Goal: Communication & Community: Share content

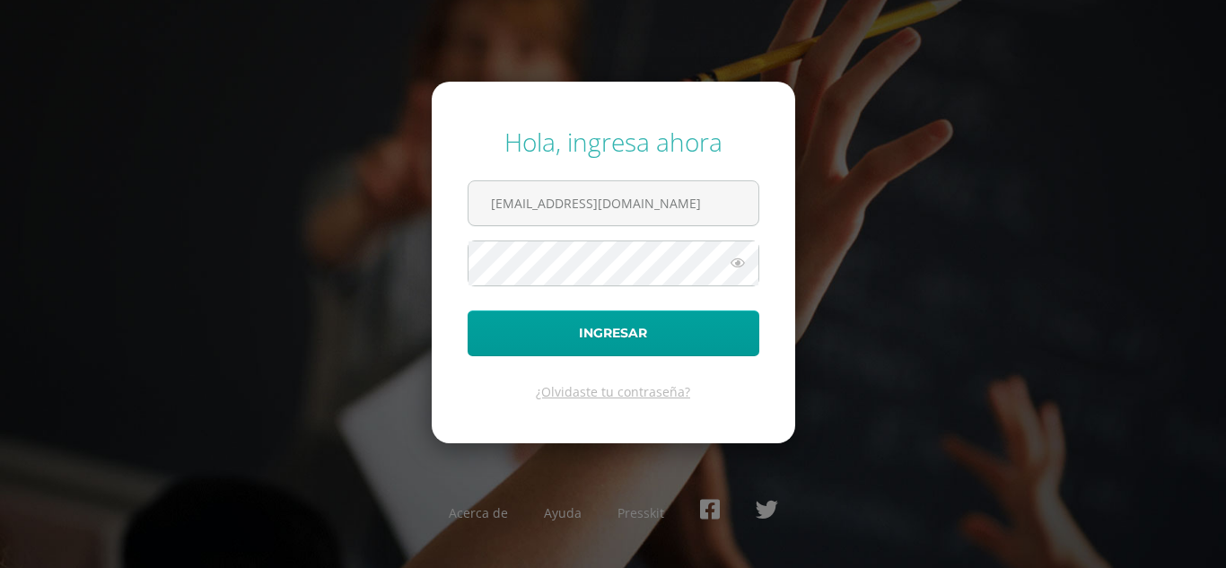
type input "[EMAIL_ADDRESS][DOMAIN_NAME]"
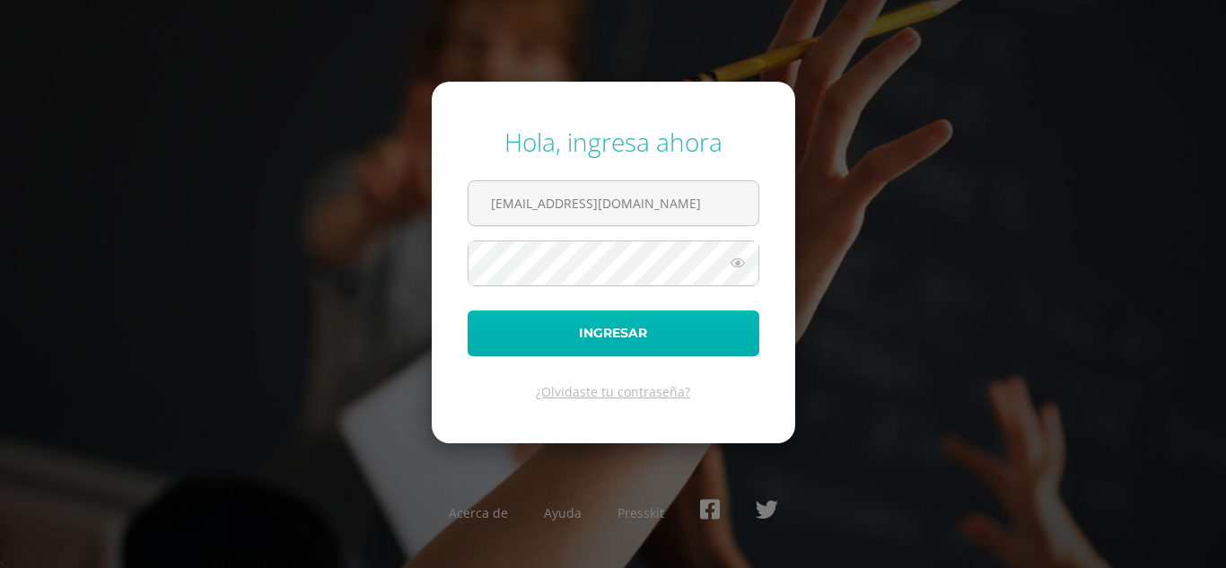
click at [578, 331] on button "Ingresar" at bounding box center [614, 334] width 292 height 46
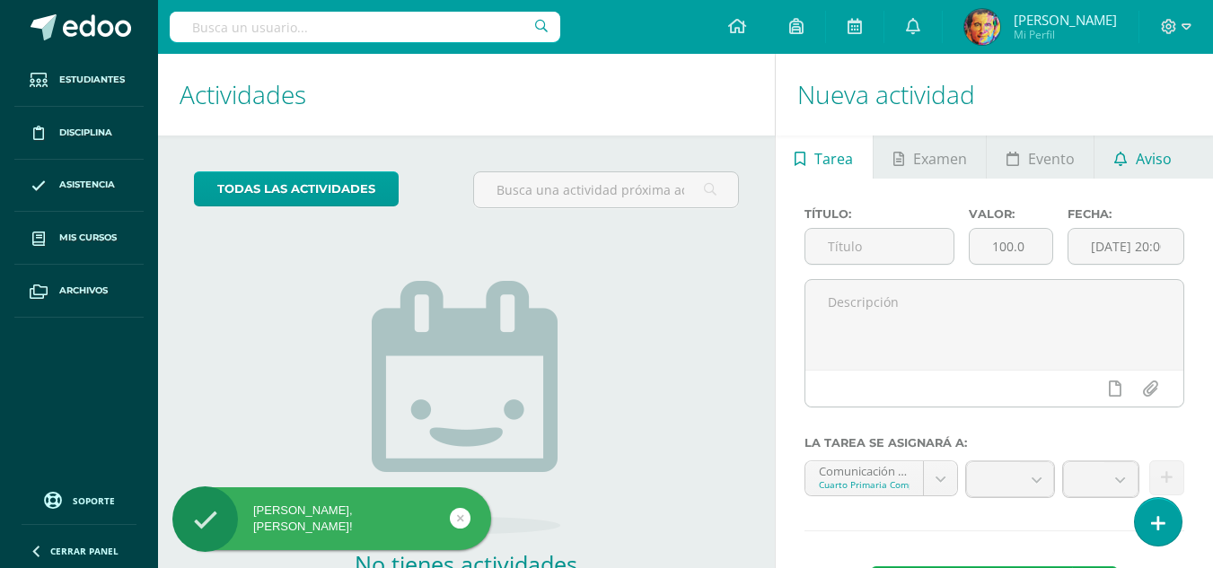
click at [1164, 145] on span "Aviso" at bounding box center [1154, 158] width 36 height 43
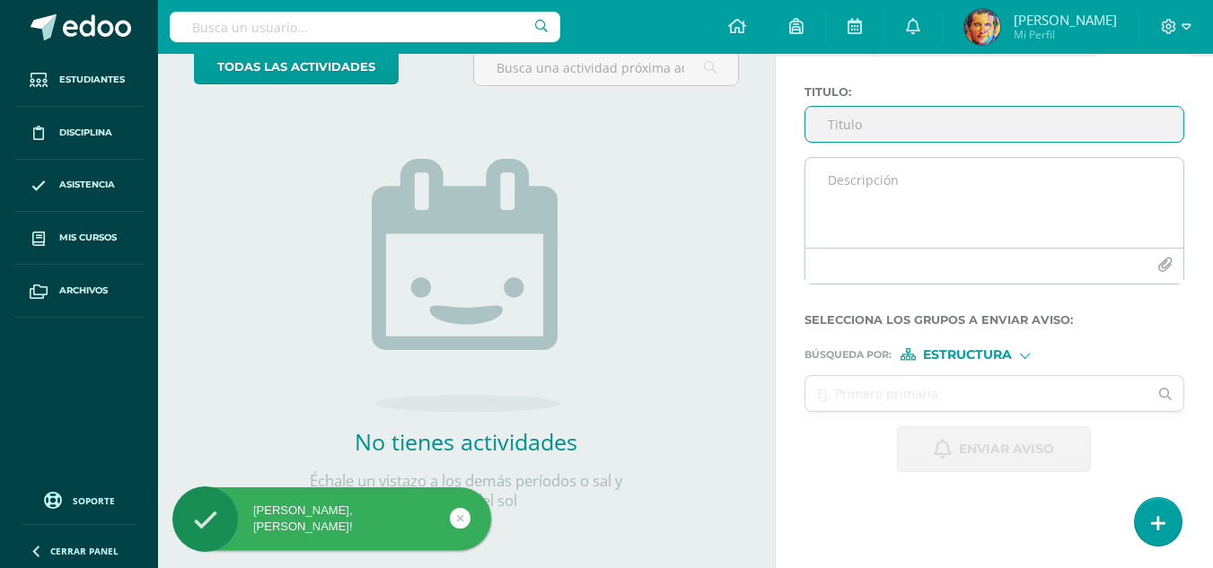
click at [1159, 271] on icon "button" at bounding box center [1164, 265] width 15 height 15
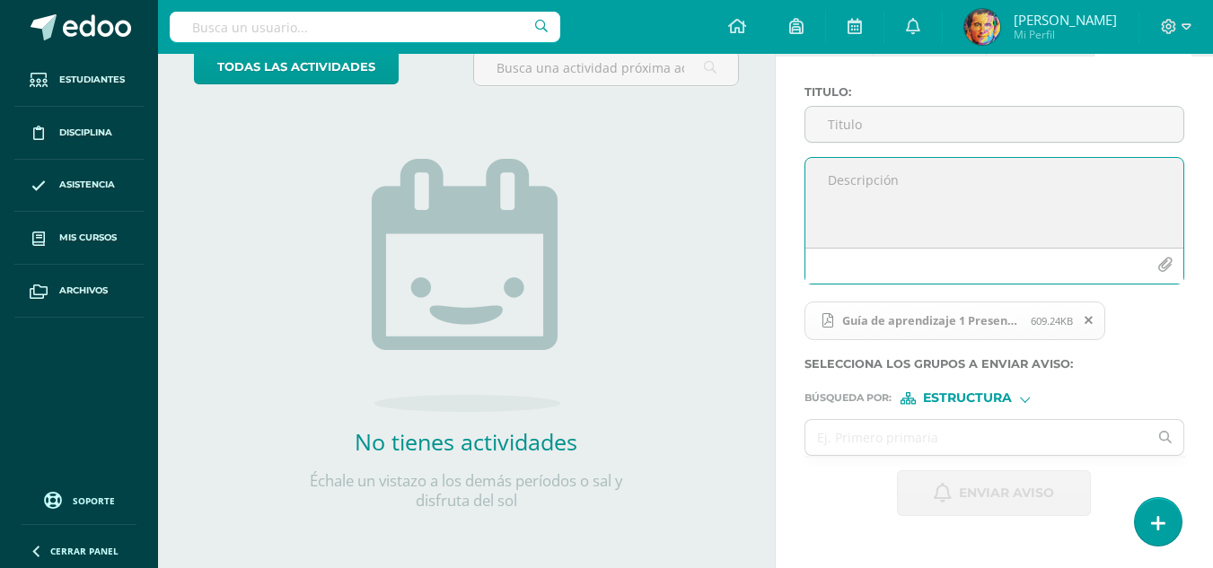
click at [1159, 272] on icon "button" at bounding box center [1164, 265] width 15 height 15
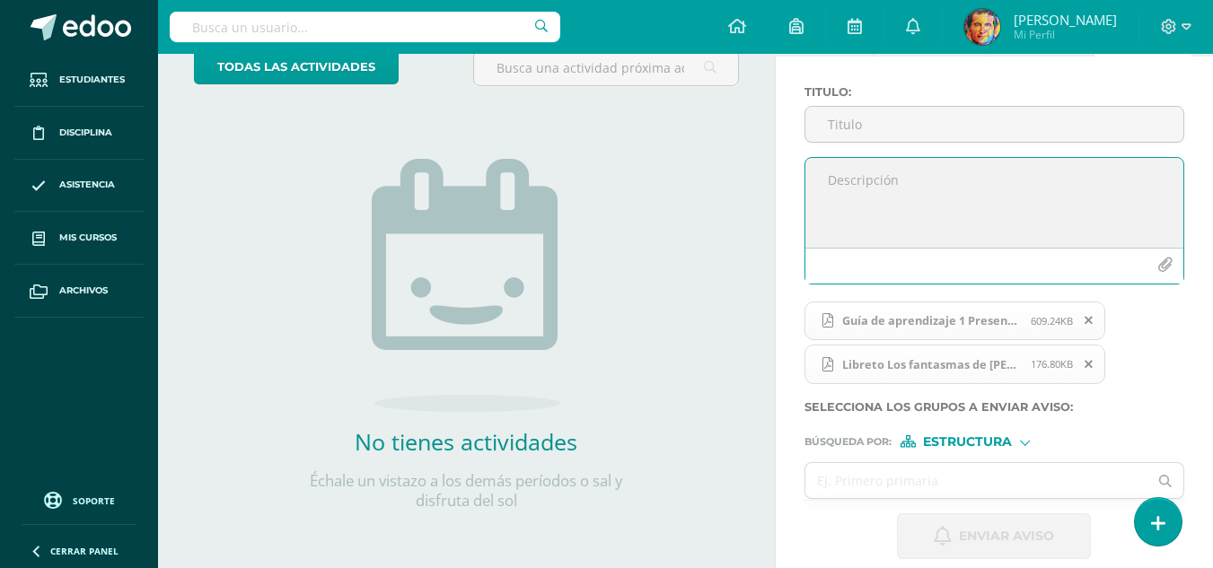
click at [1166, 261] on icon "button" at bounding box center [1164, 265] width 15 height 15
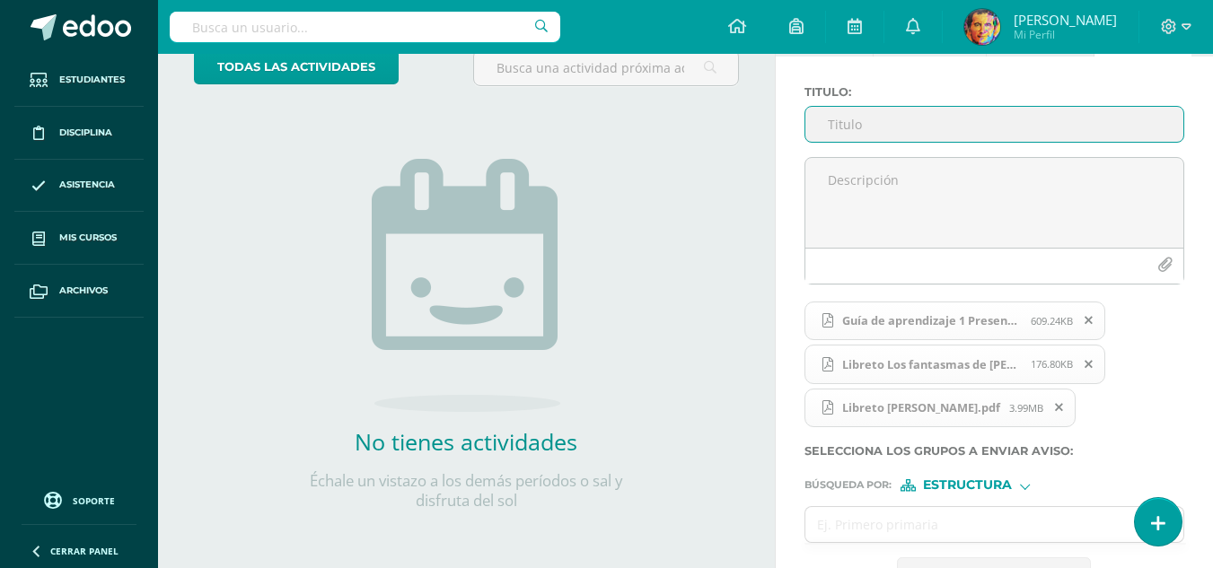
click at [884, 126] on input "Titulo :" at bounding box center [994, 124] width 378 height 35
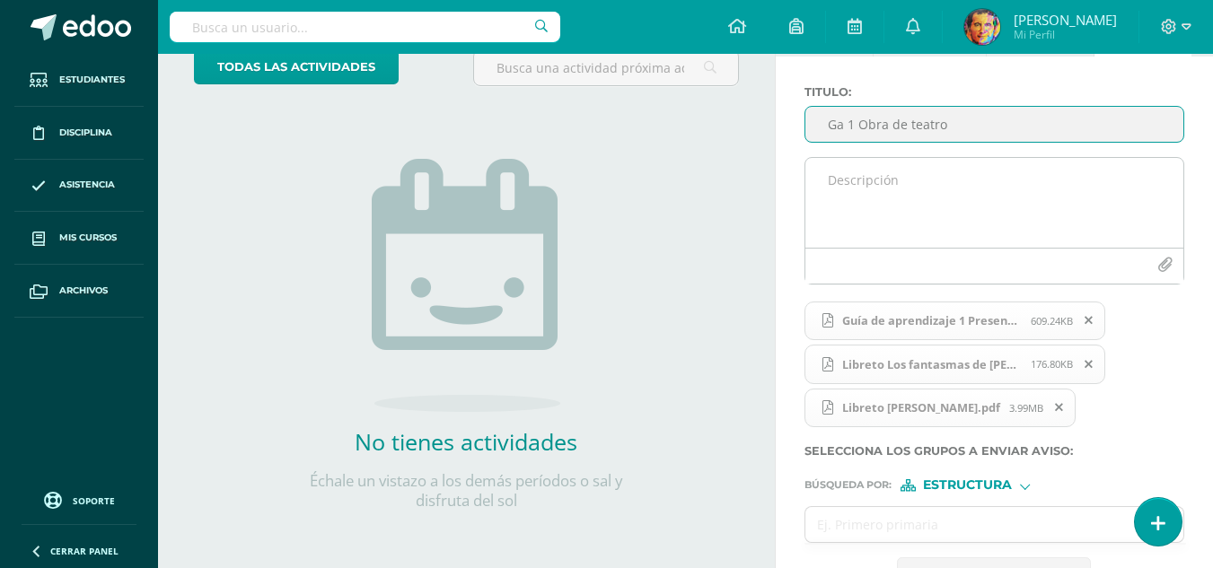
type input "Ga 1 Obra de teatro"
click at [892, 174] on textarea at bounding box center [994, 203] width 378 height 90
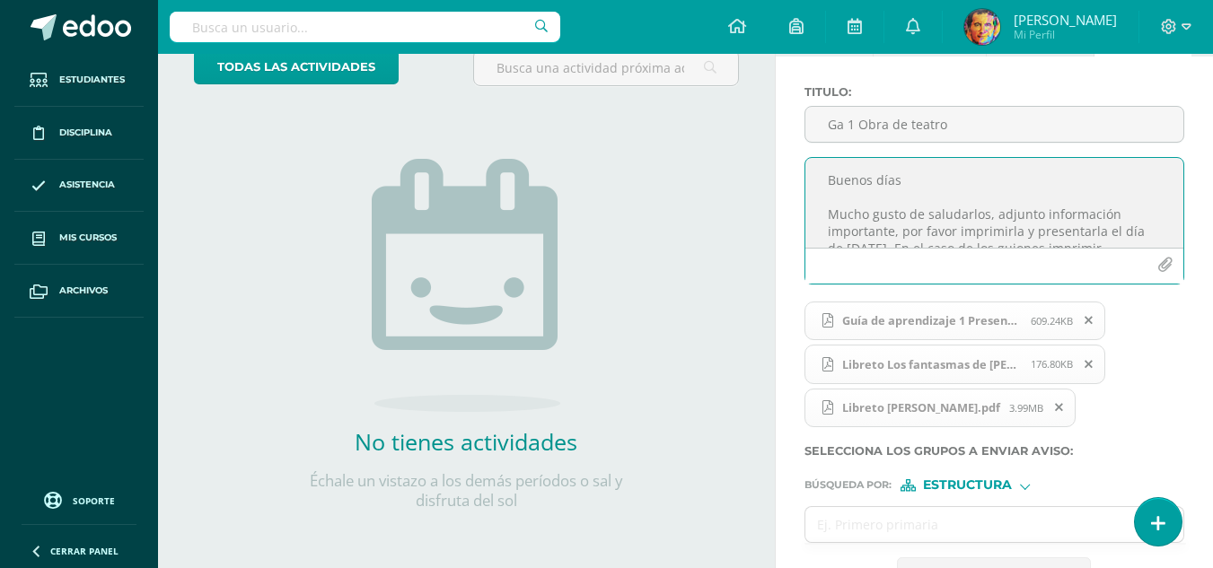
scroll to position [33, 0]
click at [972, 233] on textarea "Buenos días Mucho gusto de saludarlos, adjunto información importante, por favo…" at bounding box center [994, 203] width 378 height 90
click at [1090, 239] on textarea "Buenos días Mucho gusto de saludarlos, adjunto información importante, por favo…" at bounding box center [994, 203] width 378 height 90
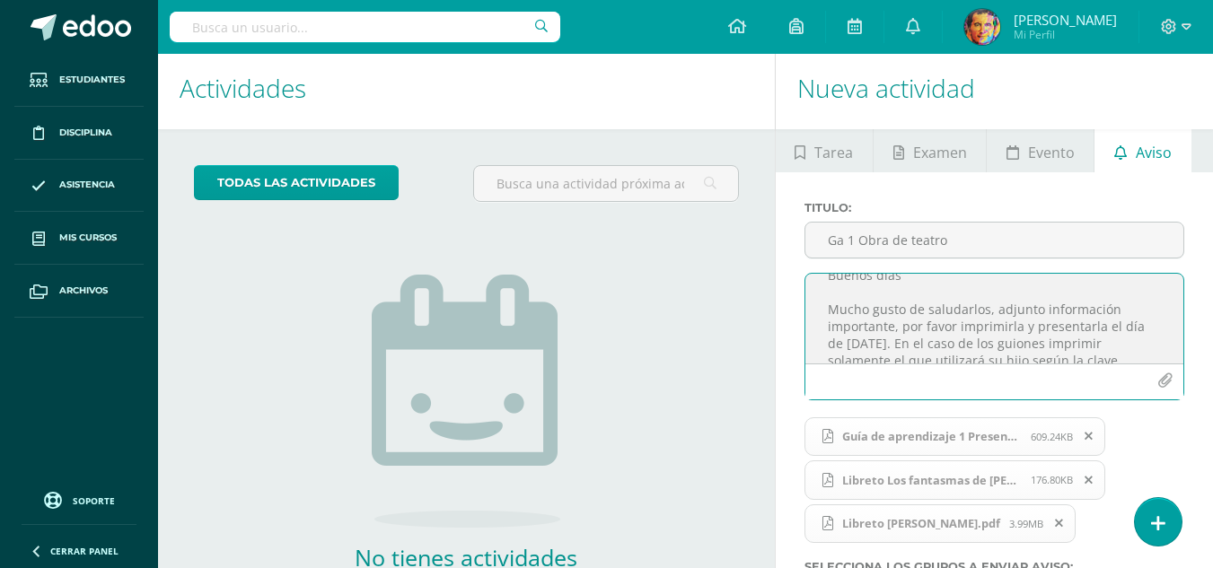
scroll to position [31, 0]
click at [908, 350] on textarea "Buenos días Mucho gusto de saludarlos, adjunto información importante, por favo…" at bounding box center [994, 319] width 378 height 90
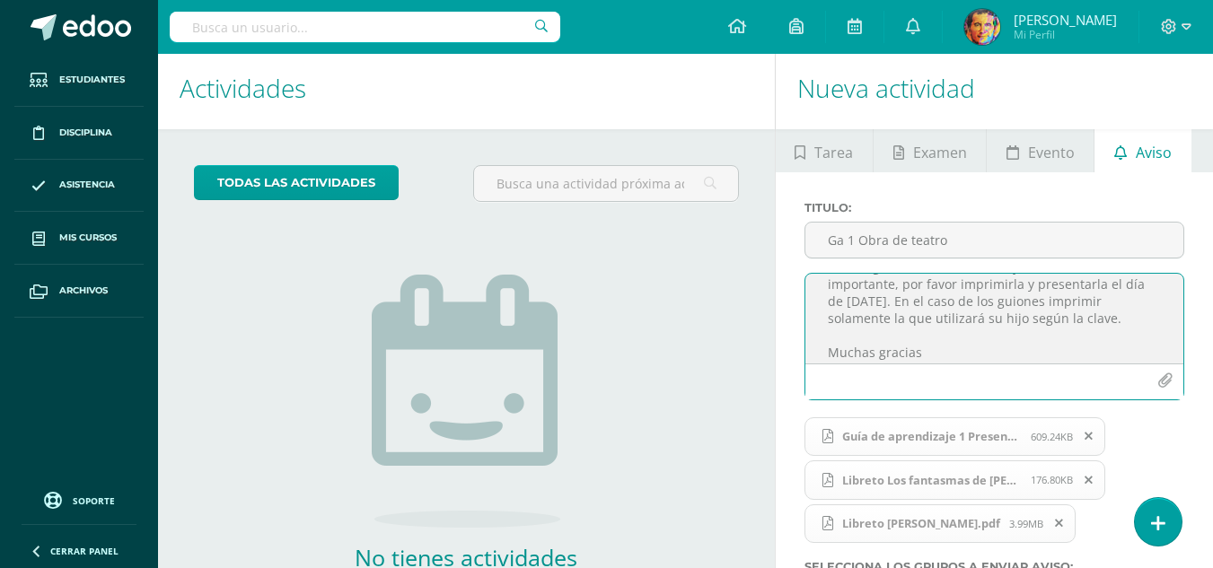
scroll to position [74, 0]
drag, startPoint x: 830, startPoint y: 295, endPoint x: 966, endPoint y: 288, distance: 135.8
click at [1095, 346] on textarea "Buenos días Mucho gusto de saludarlos, adjunto información importante, por favo…" at bounding box center [994, 319] width 378 height 90
drag, startPoint x: 822, startPoint y: 294, endPoint x: 982, endPoint y: 360, distance: 173.9
click at [982, 360] on textarea "Buenos días Mucho gusto de saludarlos, adjunto información importante, por favo…" at bounding box center [994, 319] width 378 height 90
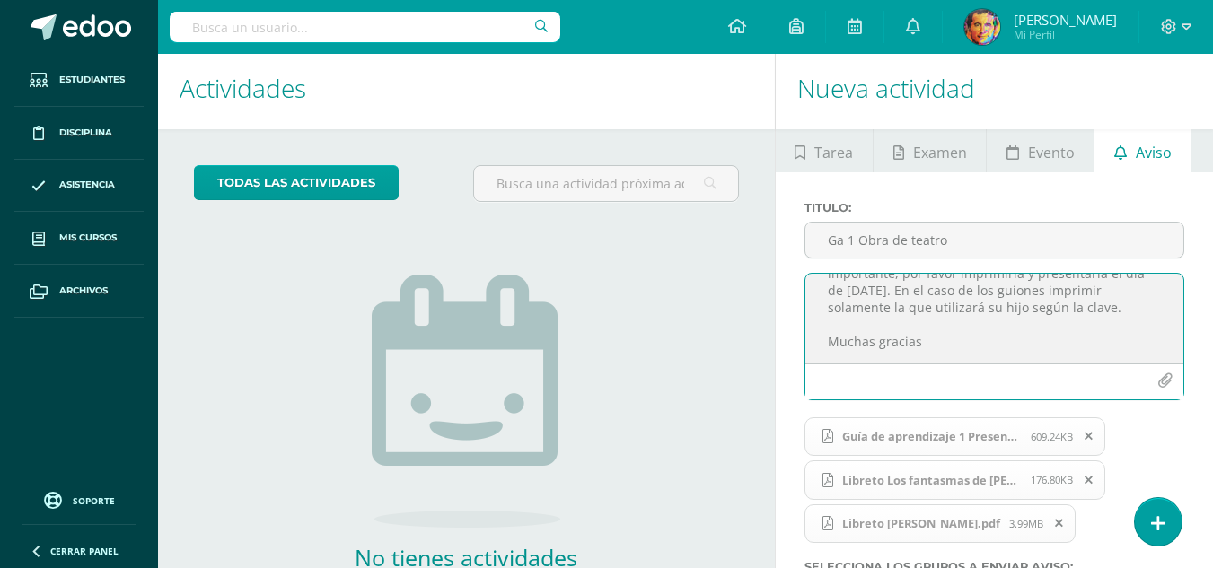
paste textarea "Estimados, Es un placer saludarlos. Adjunto la información relevante que deberá…"
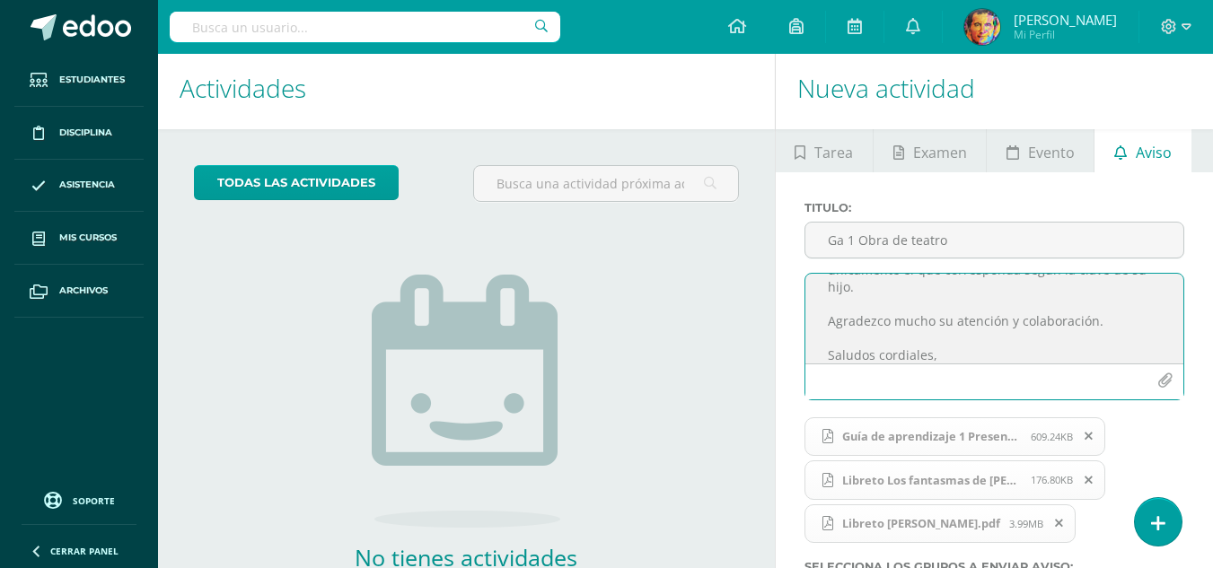
scroll to position [0, 0]
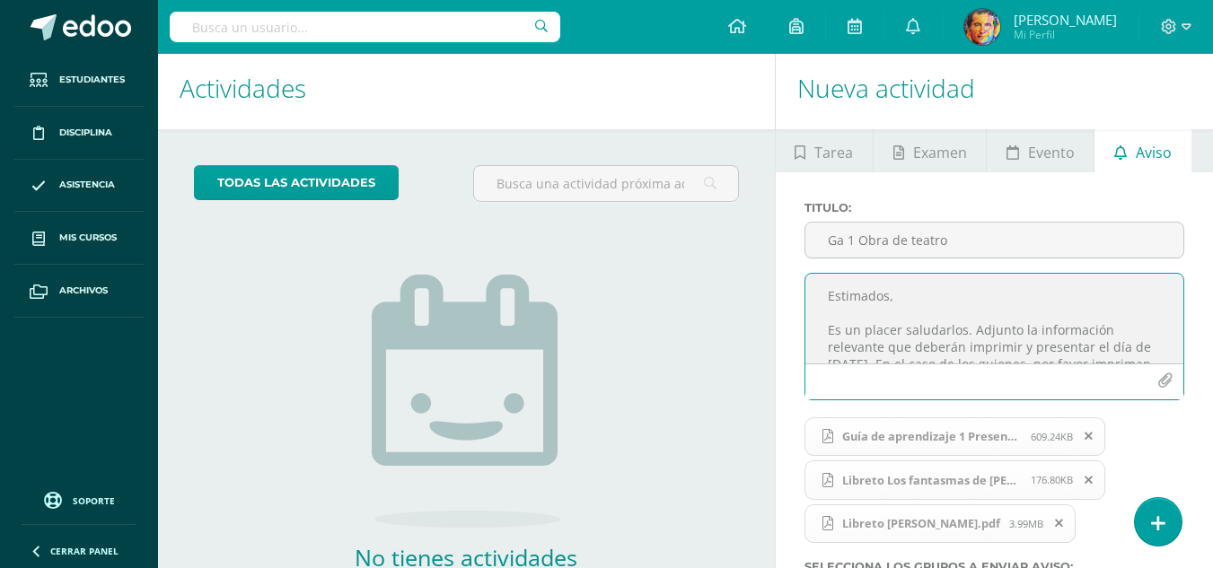
click at [915, 296] on textarea "Estimados, Es un placer saludarlos. Adjunto la información relevante que deberá…" at bounding box center [994, 319] width 378 height 90
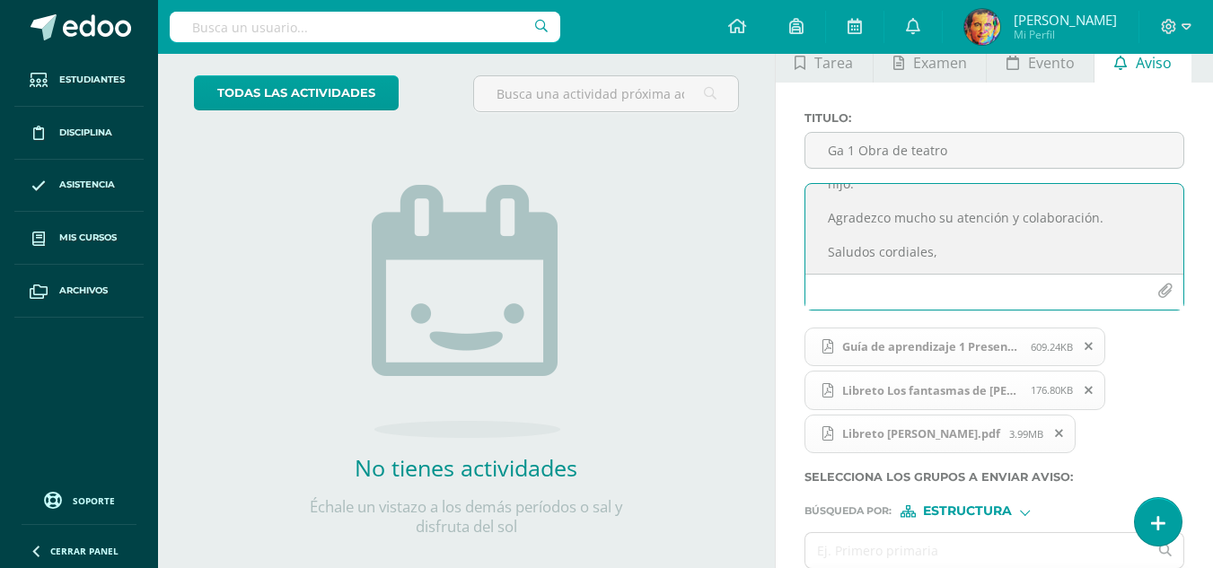
scroll to position [186, 0]
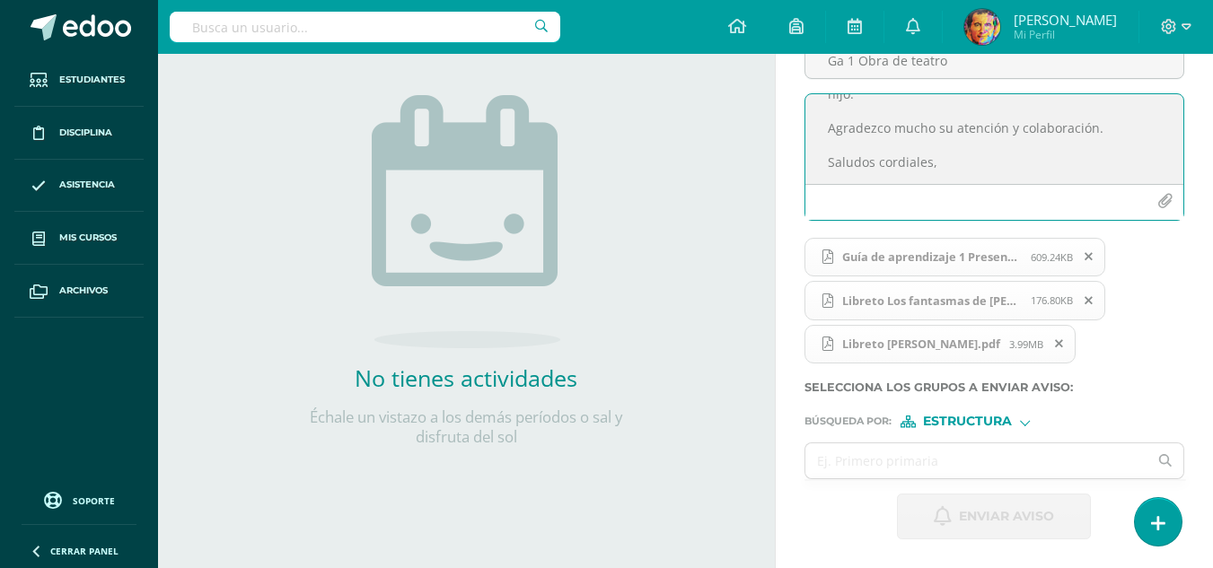
type textarea "Estimados padres de familia Es un placer saludarlos. Adjunto la información rel…"
click at [960, 417] on span "Estructura" at bounding box center [967, 422] width 89 height 10
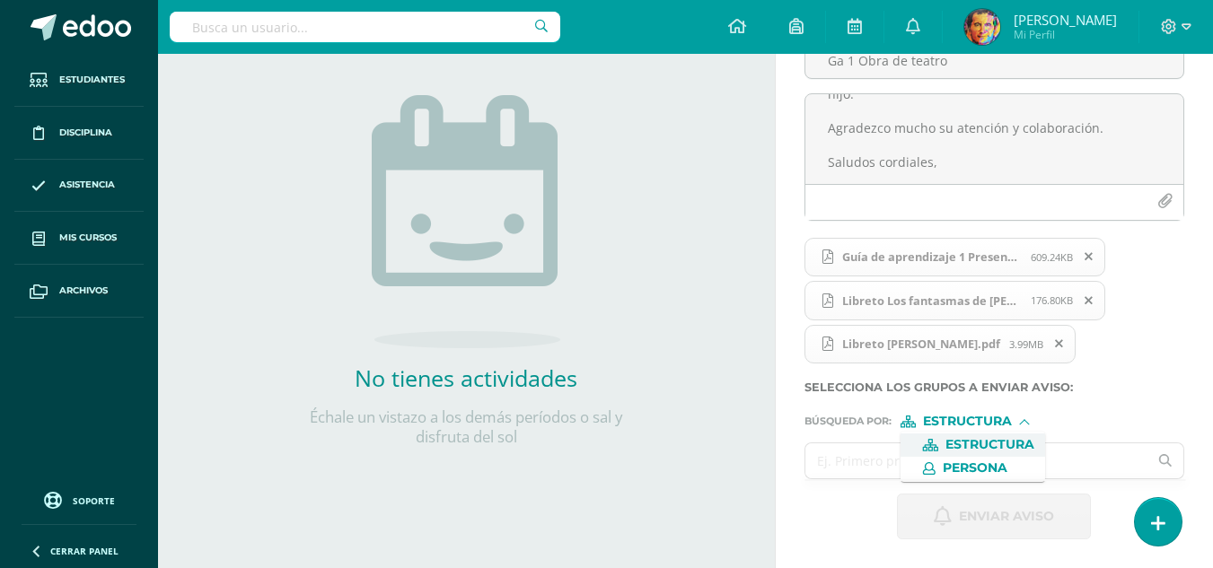
click at [885, 465] on input "text" at bounding box center [976, 461] width 343 height 35
type input "cuarto"
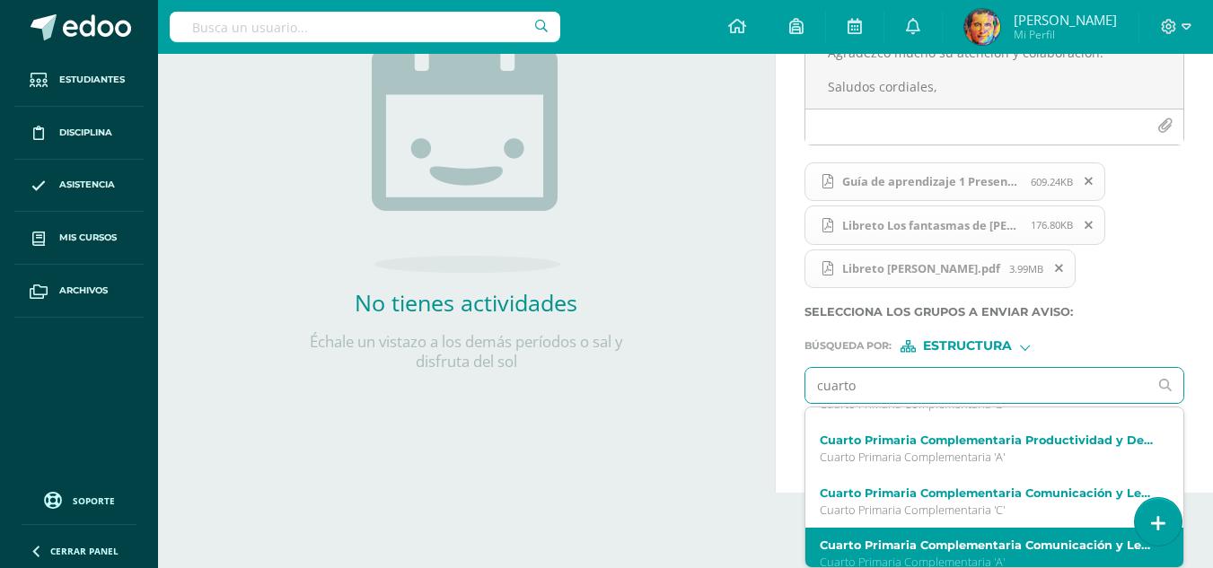
scroll to position [180, 0]
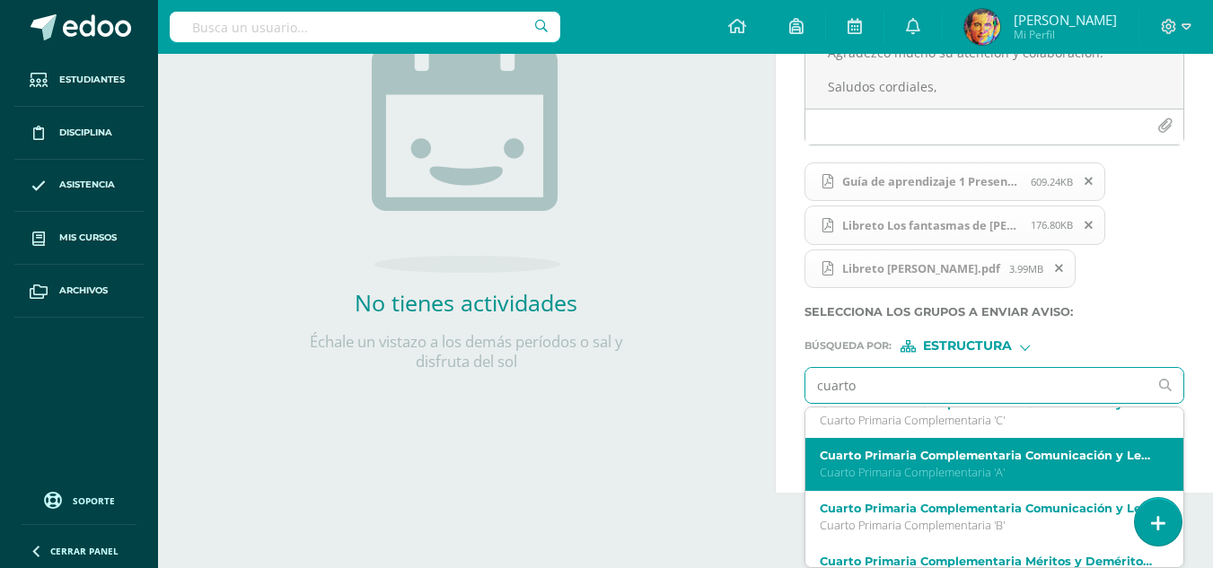
click at [927, 465] on p "Cuarto Primaria Complementaria 'A'" at bounding box center [988, 472] width 336 height 15
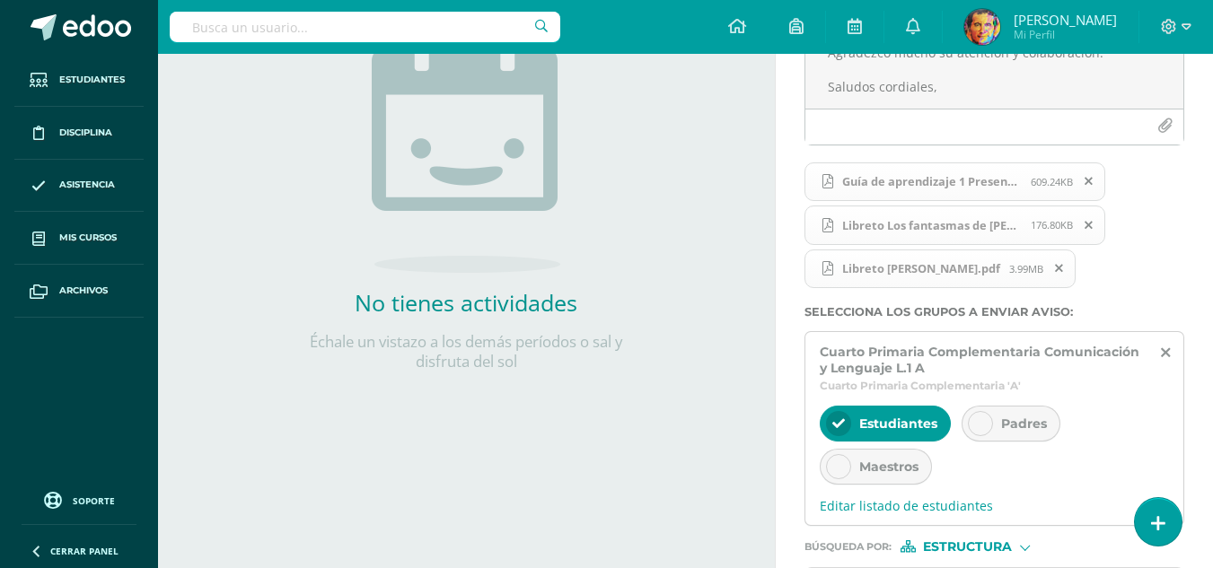
click at [1042, 419] on span "Padres" at bounding box center [1024, 424] width 46 height 16
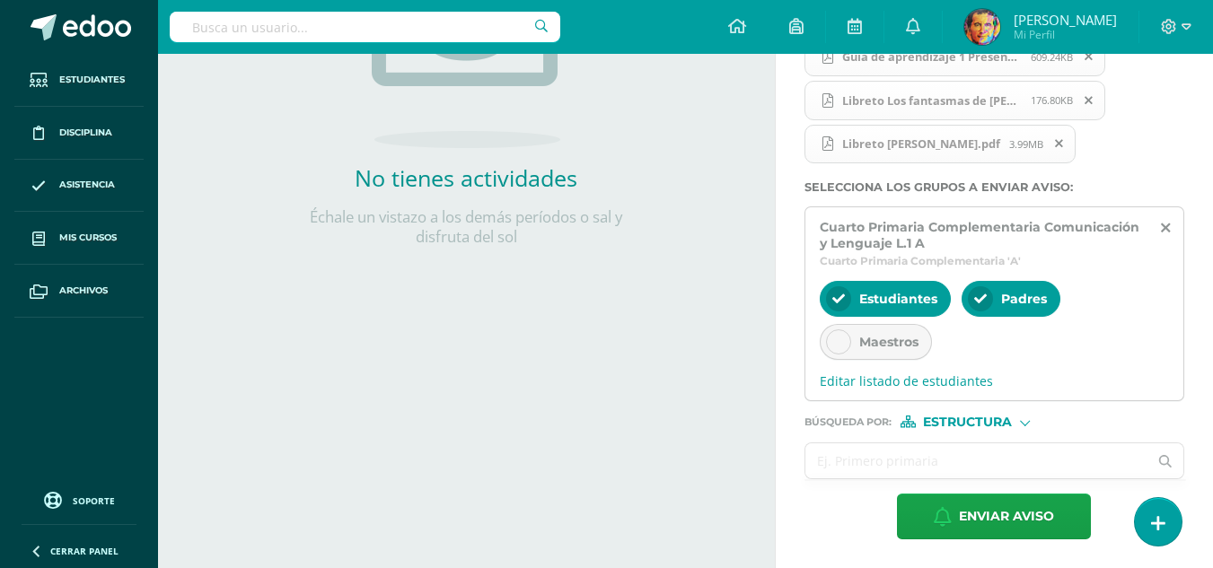
click at [874, 461] on input "text" at bounding box center [976, 461] width 343 height 35
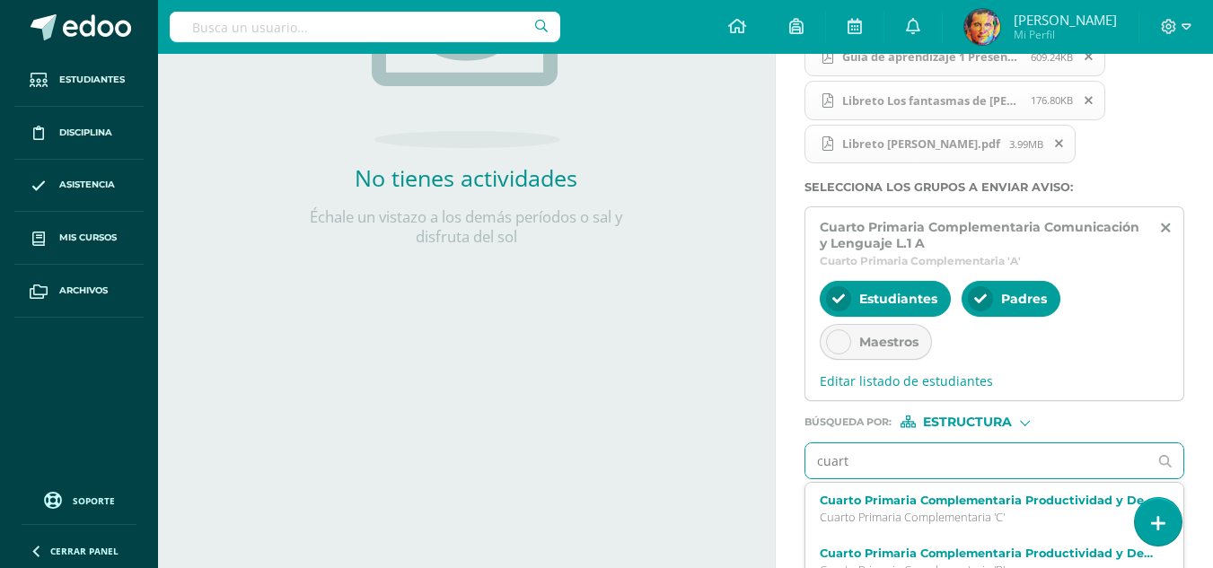
type input "cuarto"
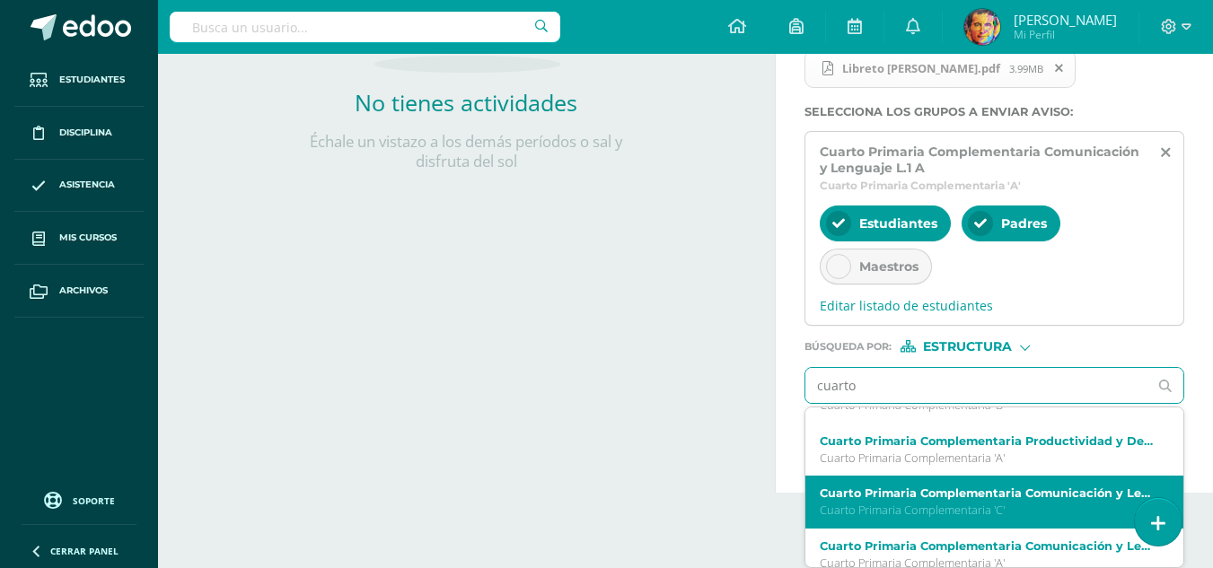
scroll to position [180, 0]
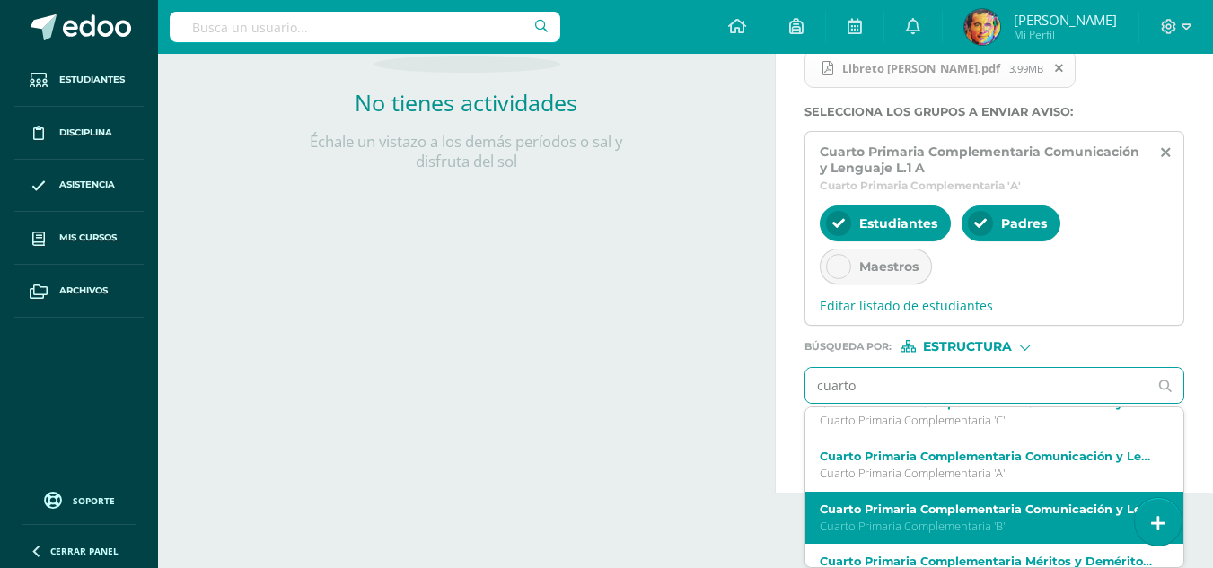
click at [983, 506] on label "Cuarto Primaria Complementaria Comunicación y Lenguaje L.1 B" at bounding box center [988, 509] width 336 height 13
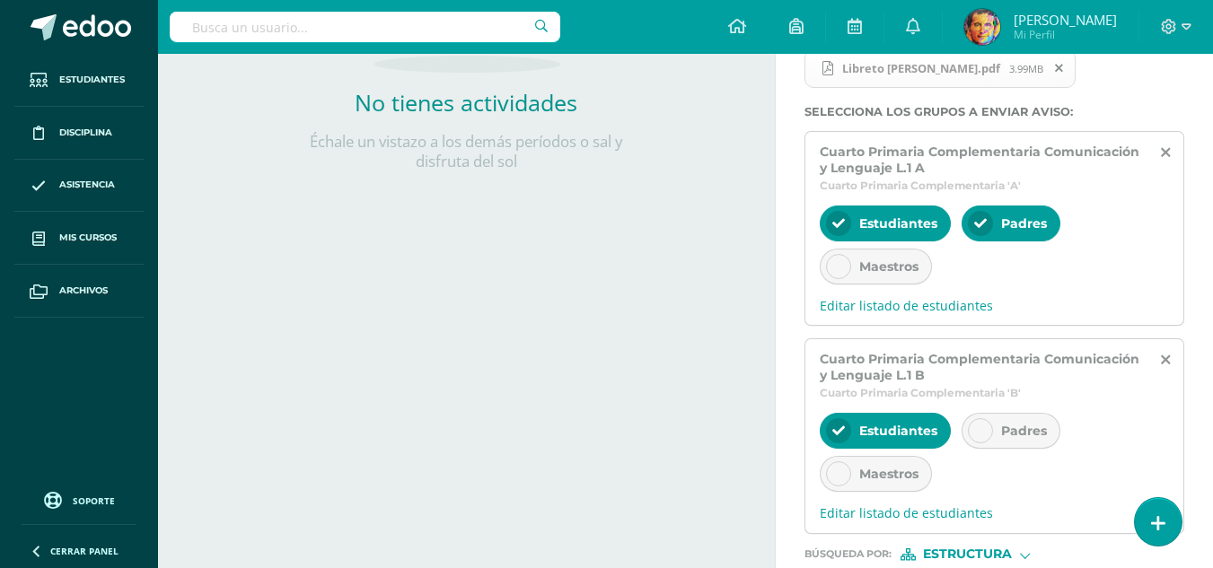
scroll to position [0, 0]
click at [1001, 435] on span "Padres" at bounding box center [1024, 431] width 46 height 16
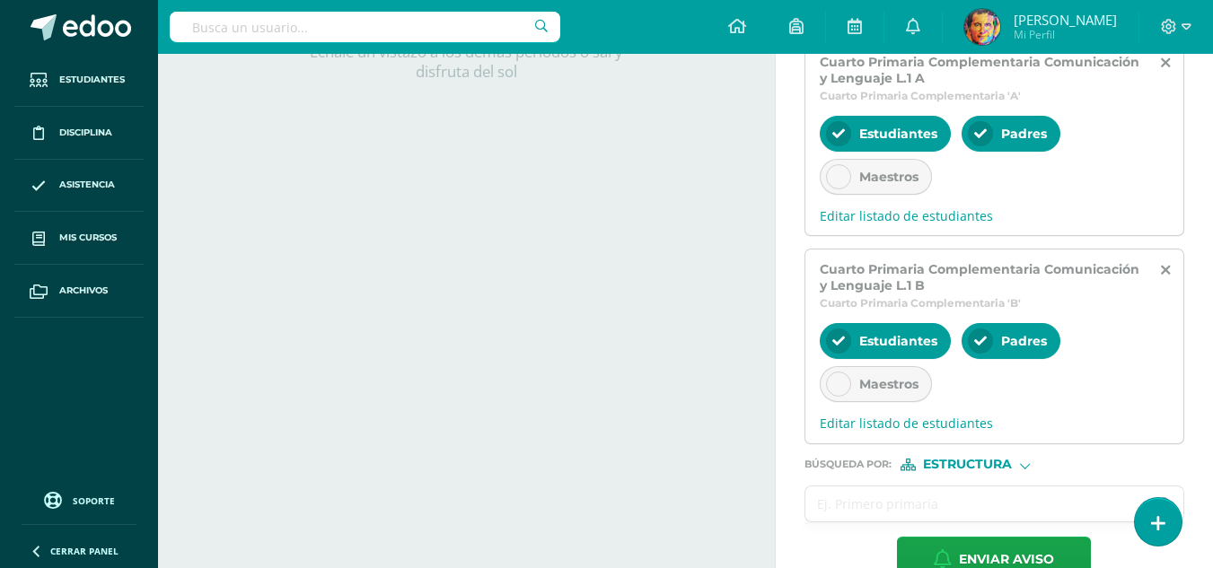
click at [954, 496] on input "text" at bounding box center [976, 504] width 343 height 35
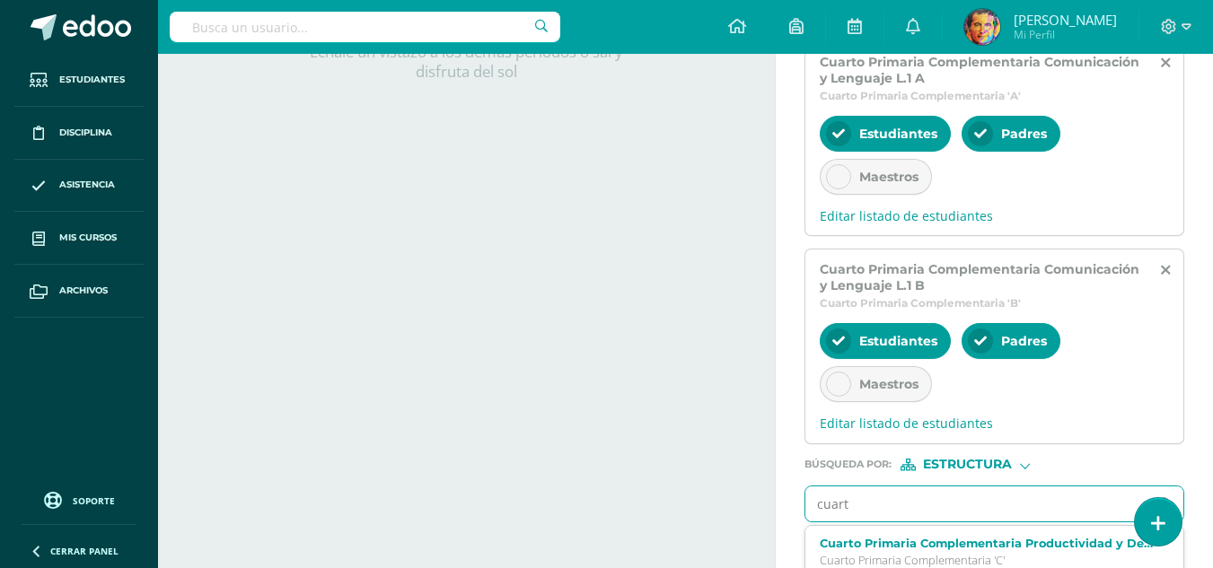
type input "cuarto"
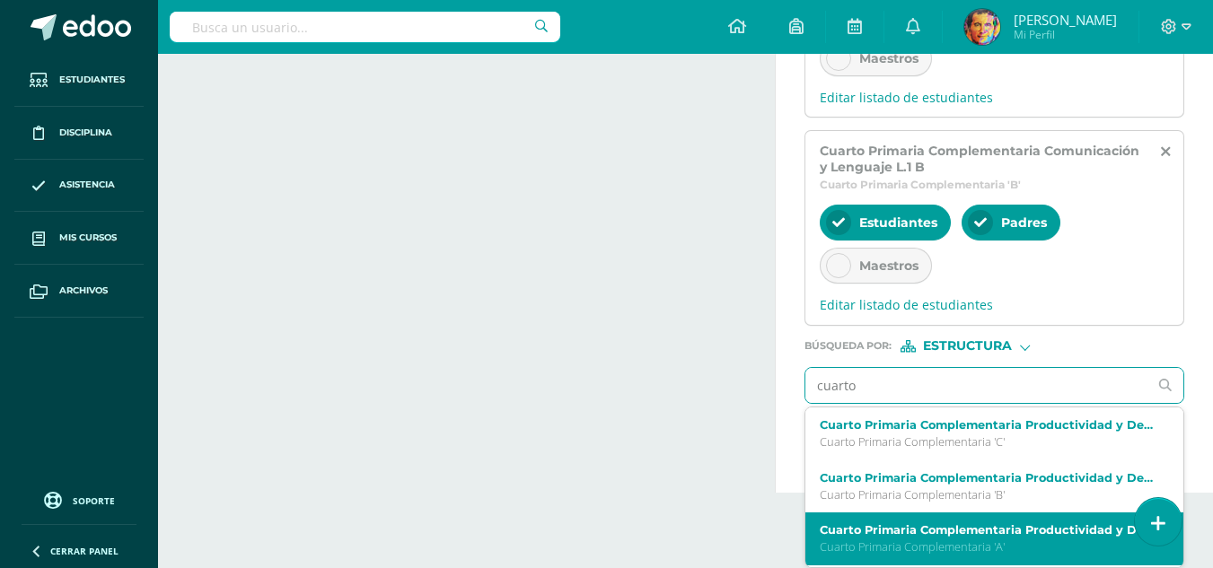
scroll to position [90, 0]
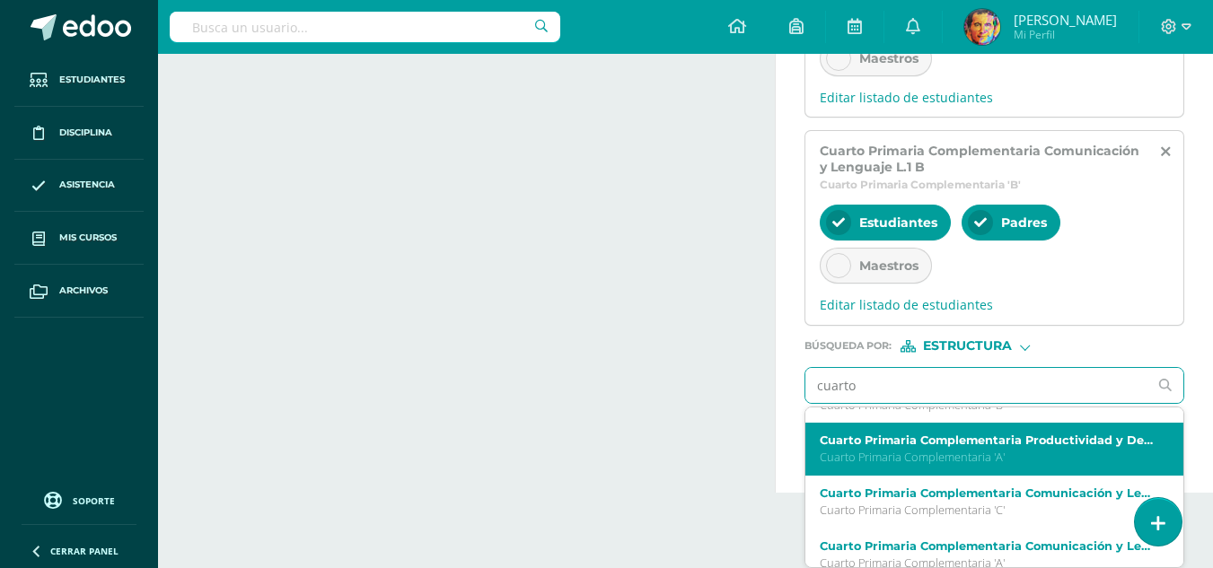
click at [943, 514] on p "Cuarto Primaria Complementaria 'C'" at bounding box center [988, 510] width 336 height 15
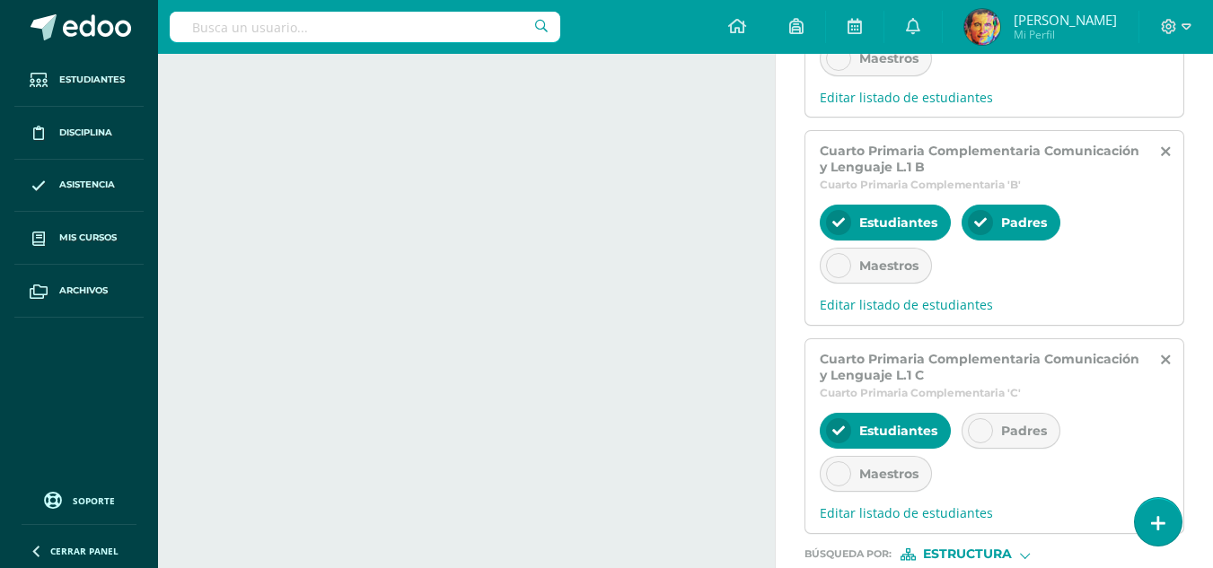
scroll to position [0, 0]
click at [1017, 426] on span "Padres" at bounding box center [1024, 431] width 46 height 16
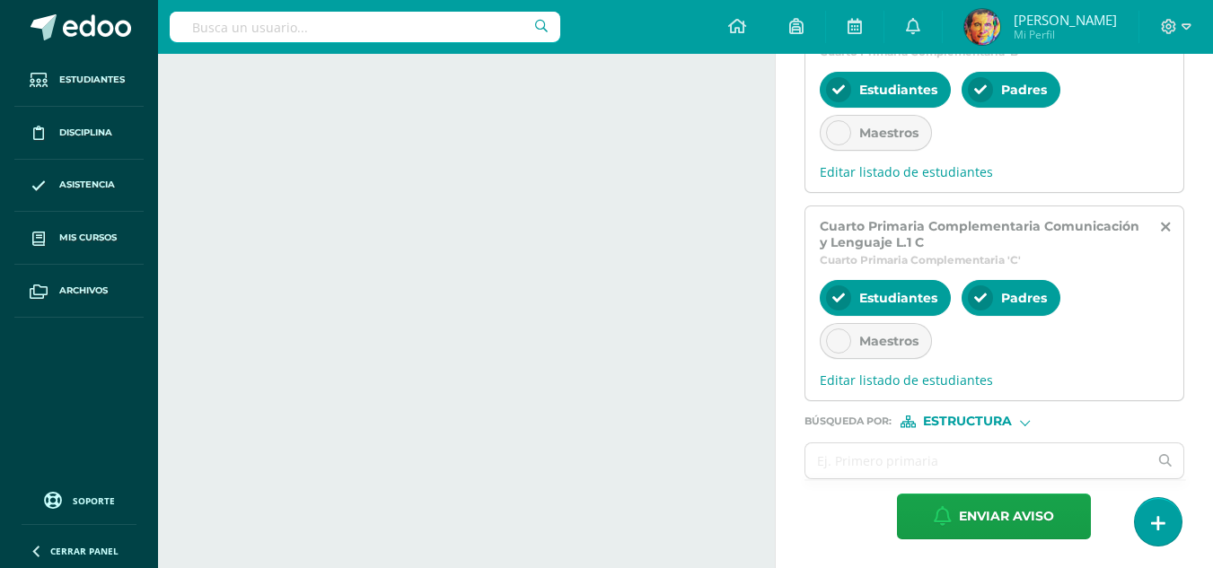
click at [954, 420] on span "Estructura" at bounding box center [967, 422] width 89 height 10
click at [932, 468] on icon at bounding box center [929, 468] width 13 height 13
click at [897, 461] on input "text" at bounding box center [976, 461] width 343 height 35
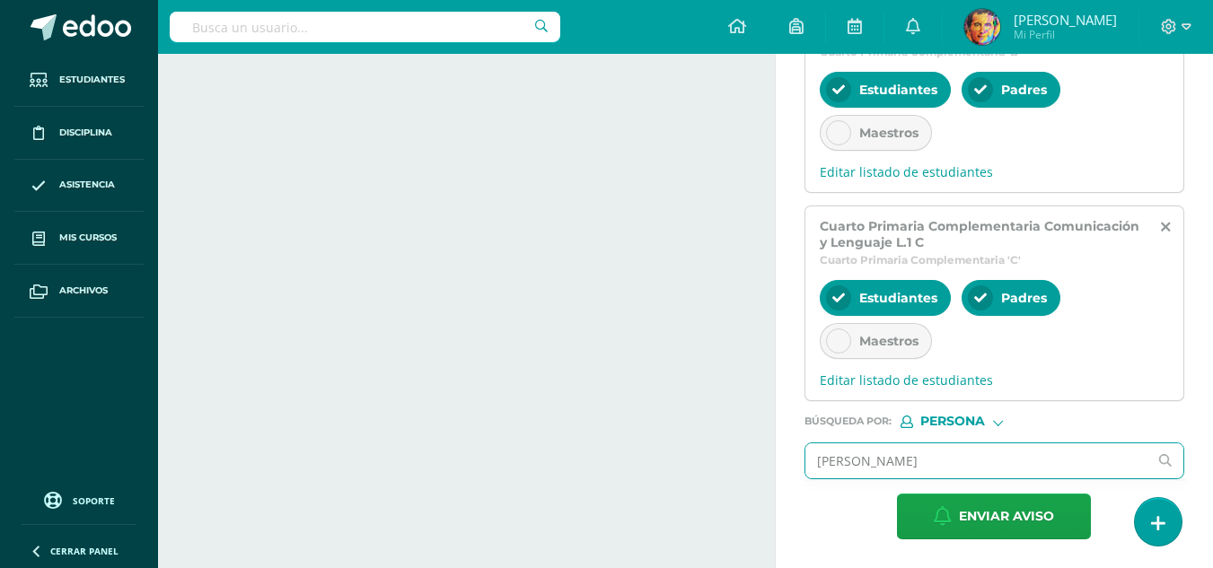
type input "sibil hernandez"
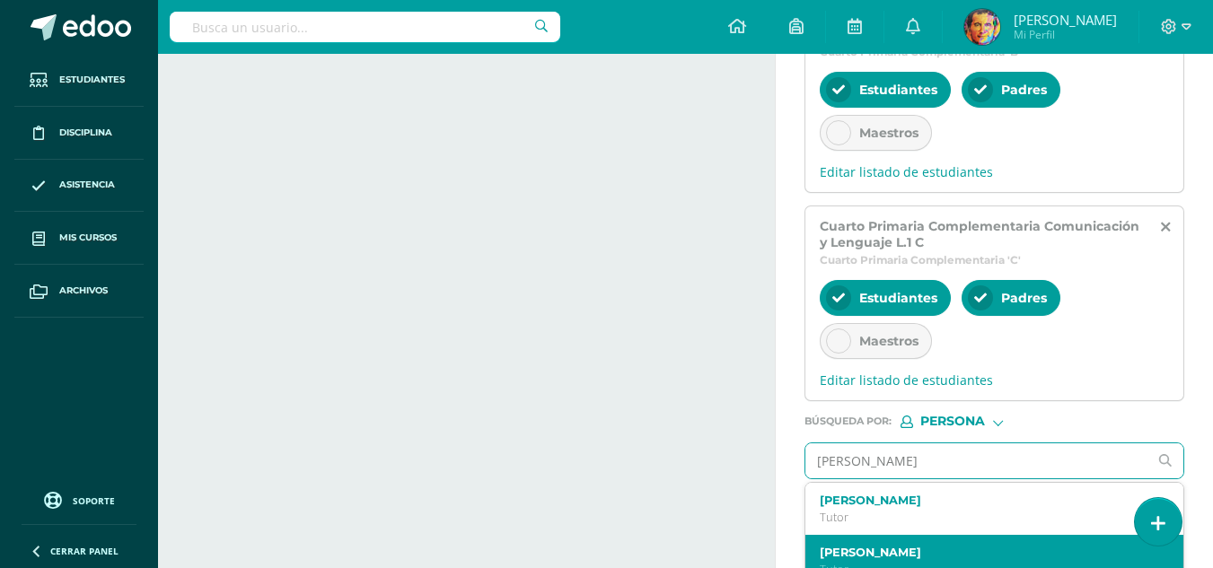
scroll to position [50, 0]
click at [857, 543] on div "Sibyl Jeannette Hernández Salazar Maestro" at bounding box center [994, 564] width 378 height 53
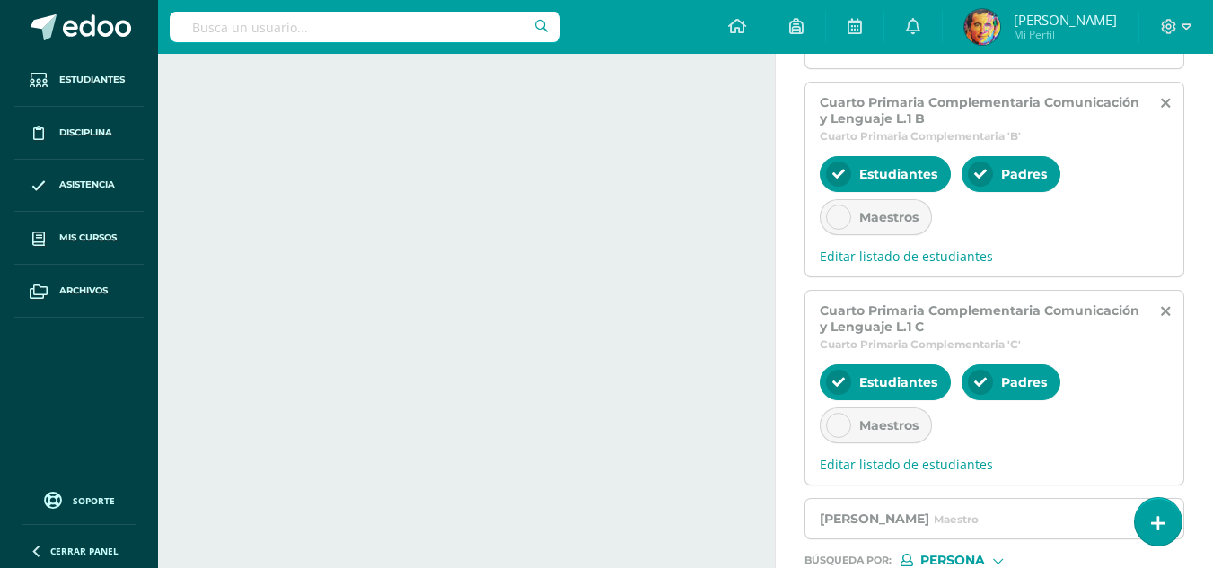
scroll to position [857, 0]
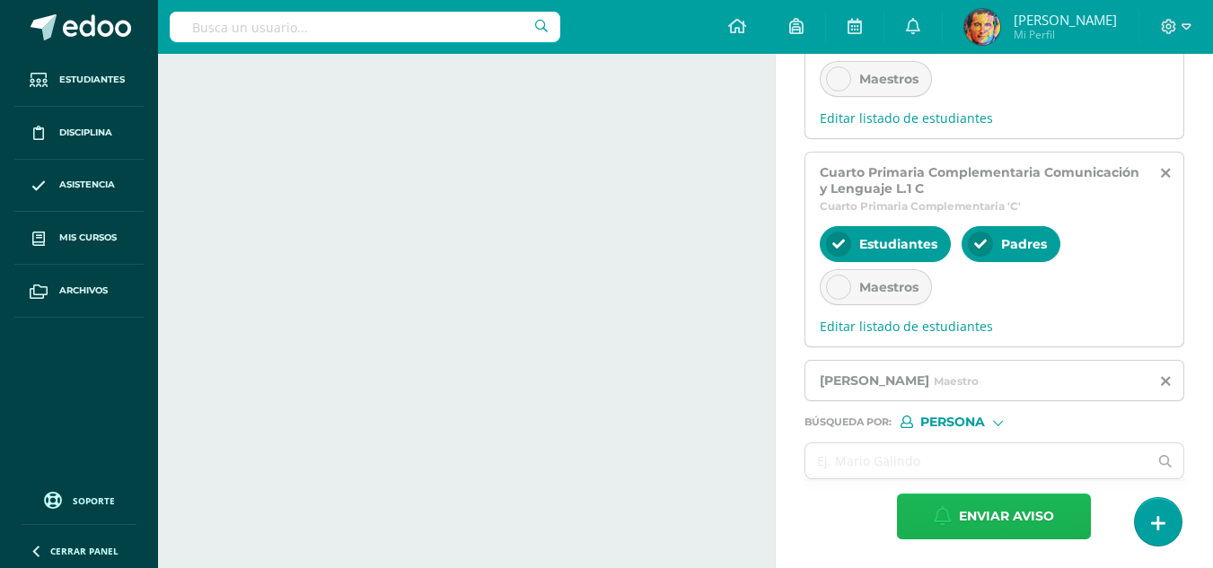
click at [980, 514] on span "Enviar aviso" at bounding box center [1006, 517] width 95 height 44
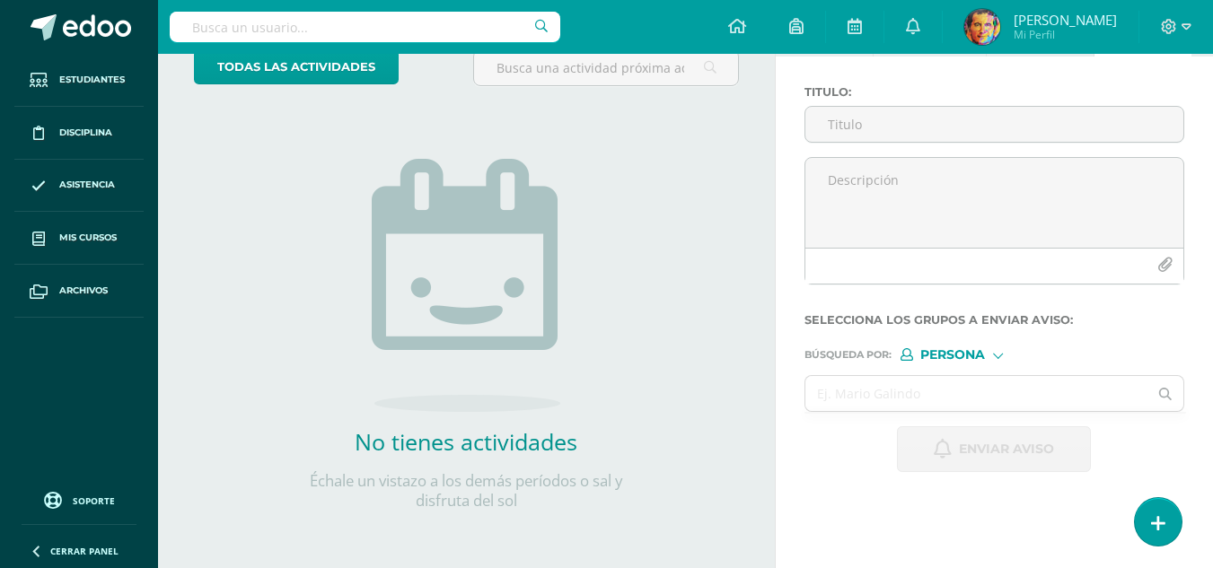
scroll to position [0, 0]
click at [923, 128] on input "Titulo :" at bounding box center [994, 124] width 378 height 35
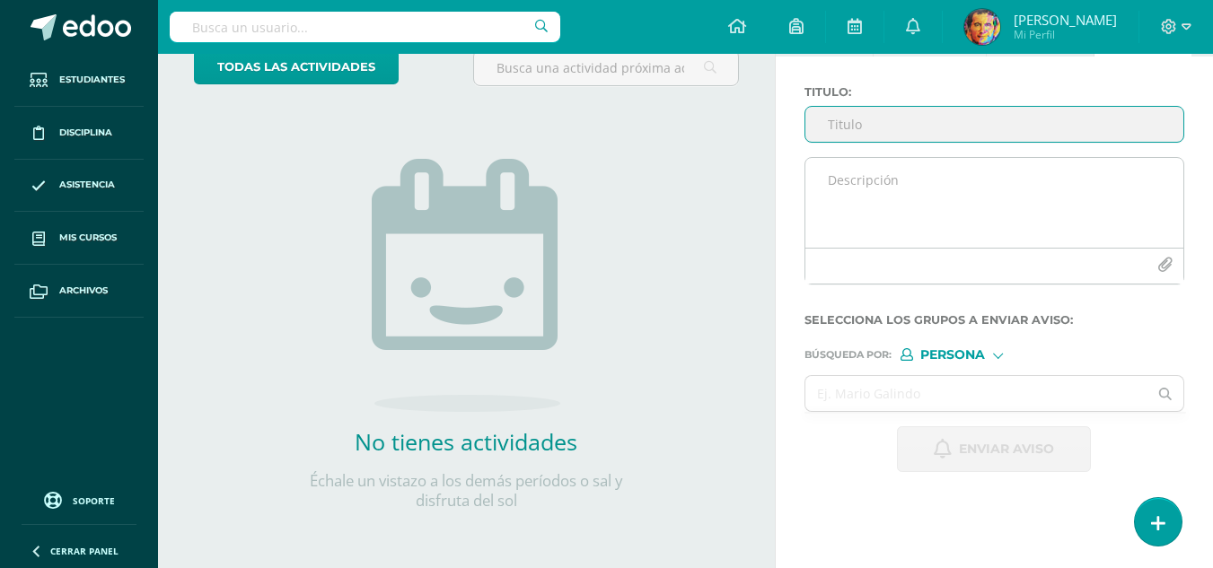
click at [989, 199] on textarea at bounding box center [994, 203] width 378 height 90
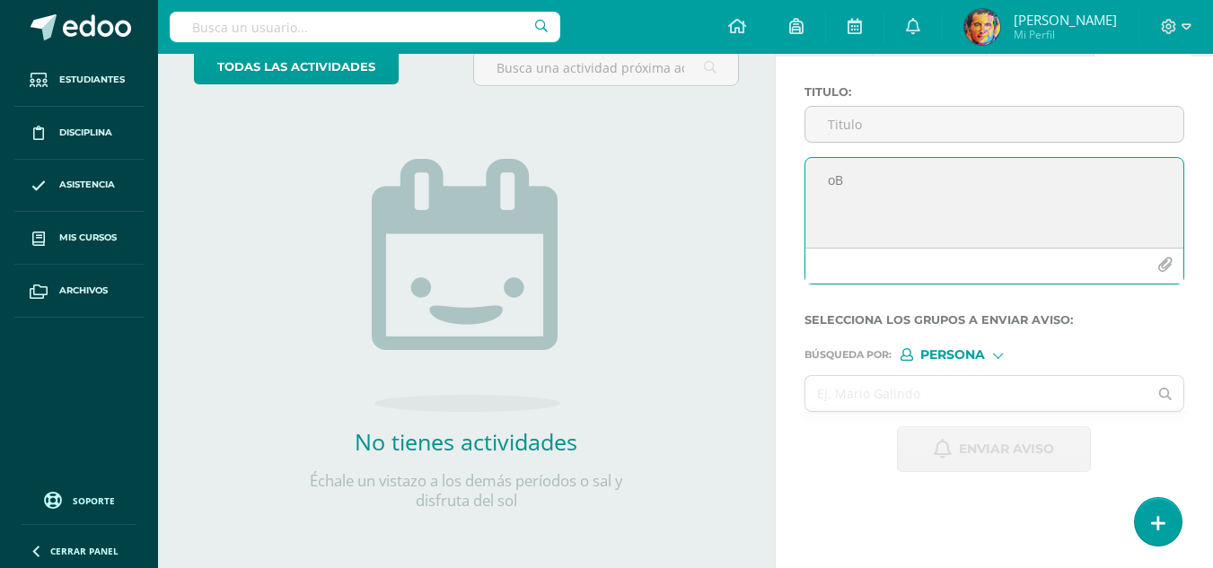
type textarea "o"
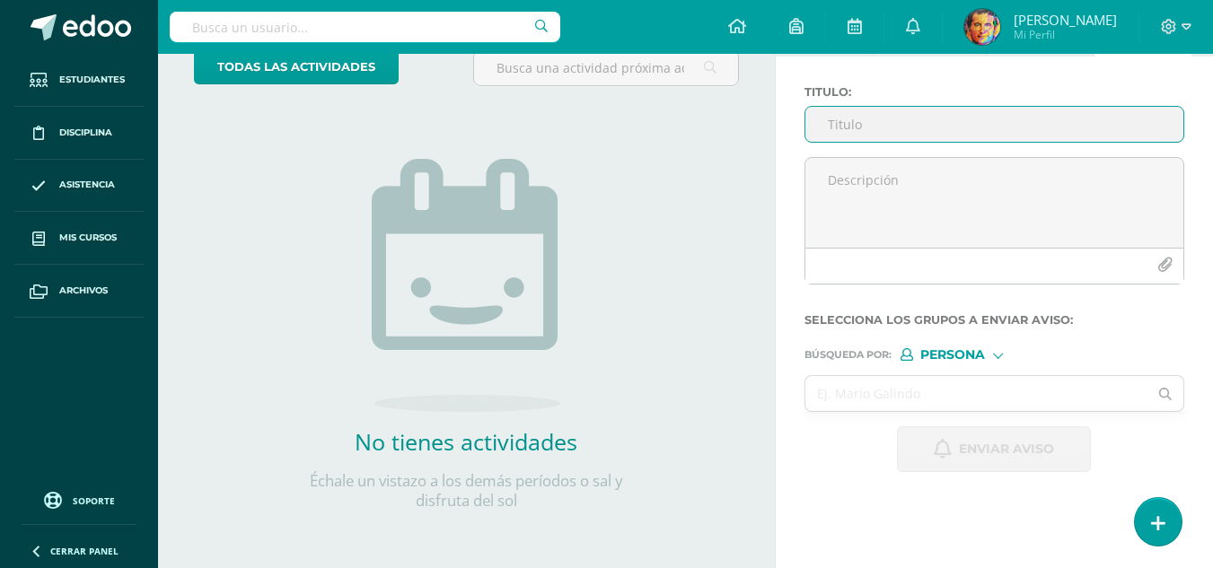
click at [1077, 135] on input "Titulo :" at bounding box center [994, 124] width 378 height 35
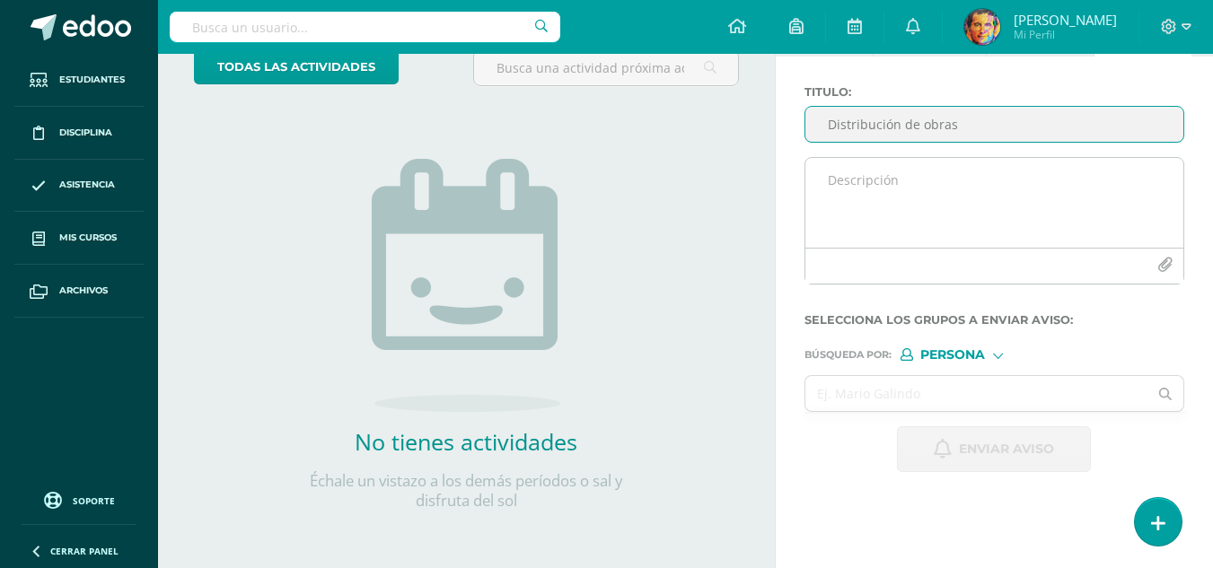
type input "Distribución de obras"
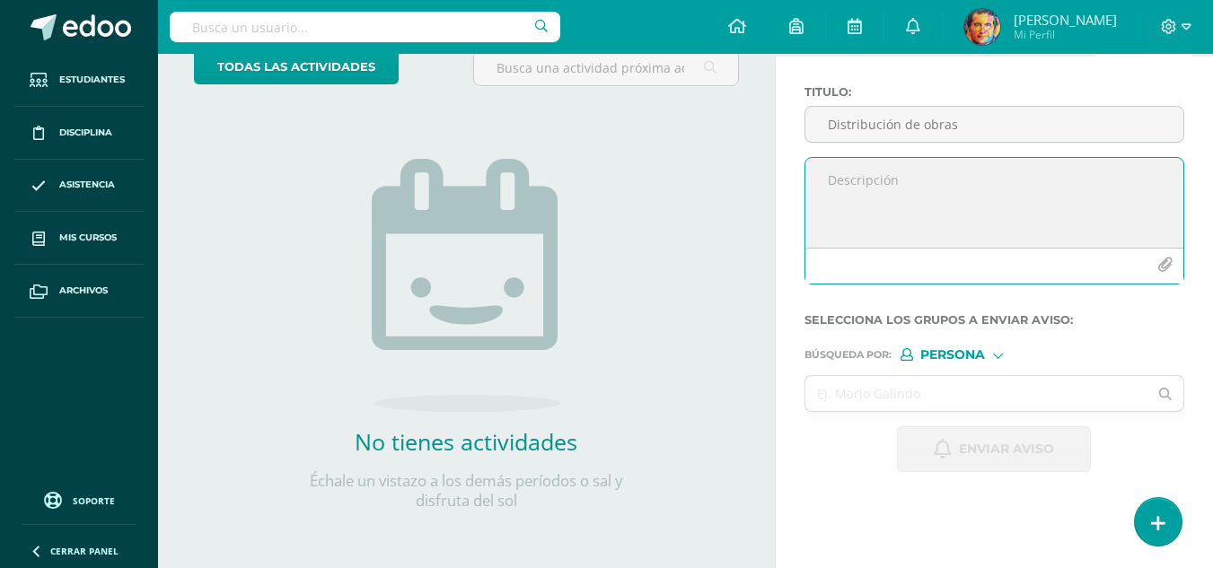
click at [974, 183] on textarea at bounding box center [994, 203] width 378 height 90
drag, startPoint x: 1033, startPoint y: 189, endPoint x: 880, endPoint y: 191, distance: 153.5
click at [880, 191] on textarea "Cuarto A grupo 1: pastorela grupo 2: los fantasmas de Scrooge Cuarto B grupo 1:" at bounding box center [994, 203] width 378 height 90
click at [918, 235] on textarea "Cuarto A grupo 1: pastorela grupo 2: los fantasmas de Scrooge Cuarto B grupo 1:" at bounding box center [994, 203] width 378 height 90
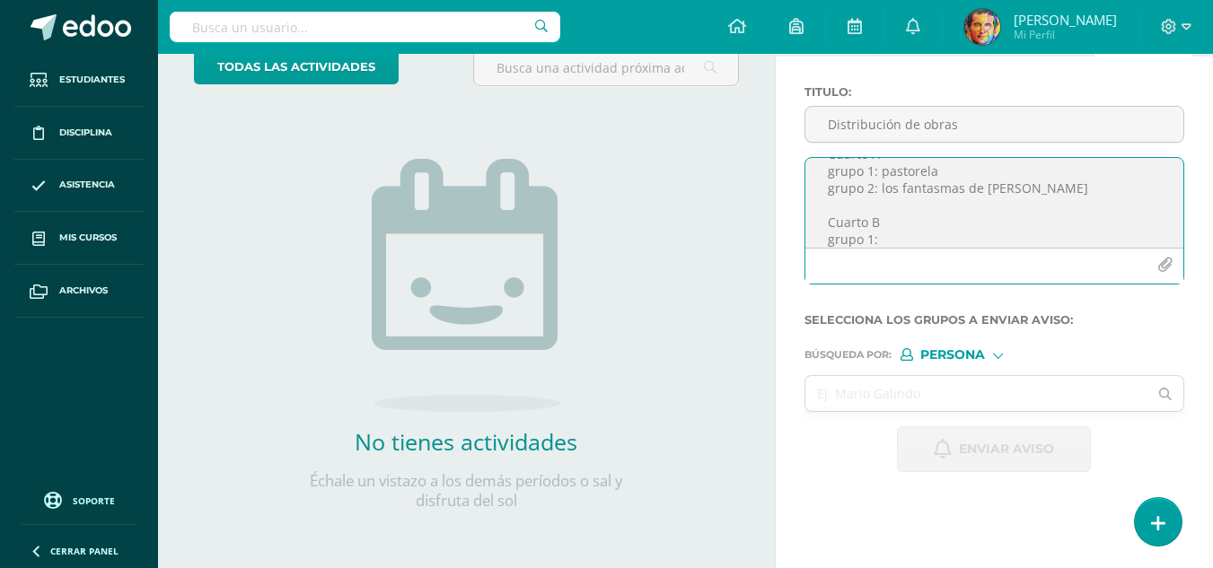
paste textarea "los fantasmas de Scrooge"
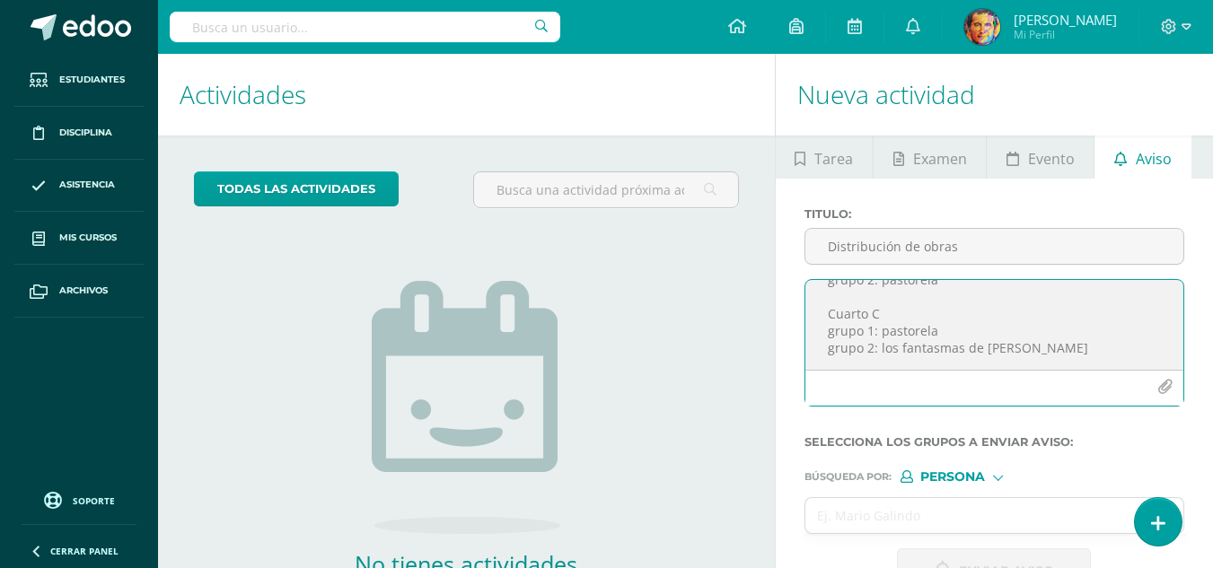
scroll to position [122, 0]
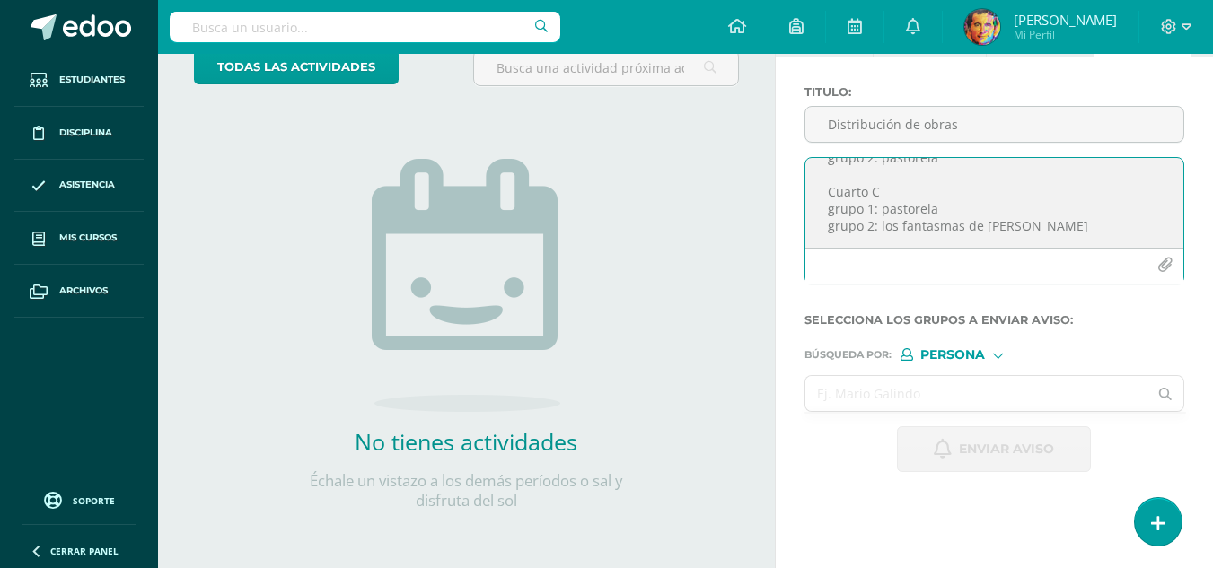
type textarea "Cuarto A grupo 1: pastorela grupo 2: los fantasmas de Scrooge Cuarto B grupo 1:…"
click at [998, 384] on input "text" at bounding box center [976, 393] width 343 height 35
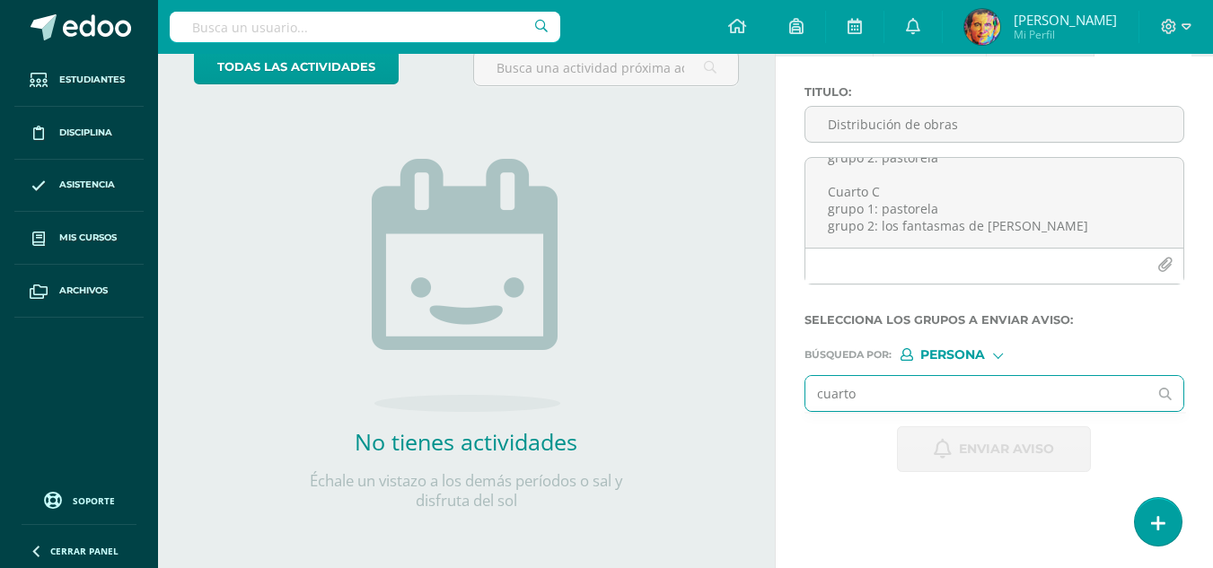
type input "cuarto"
click at [990, 359] on div "Persona" at bounding box center [968, 354] width 135 height 13
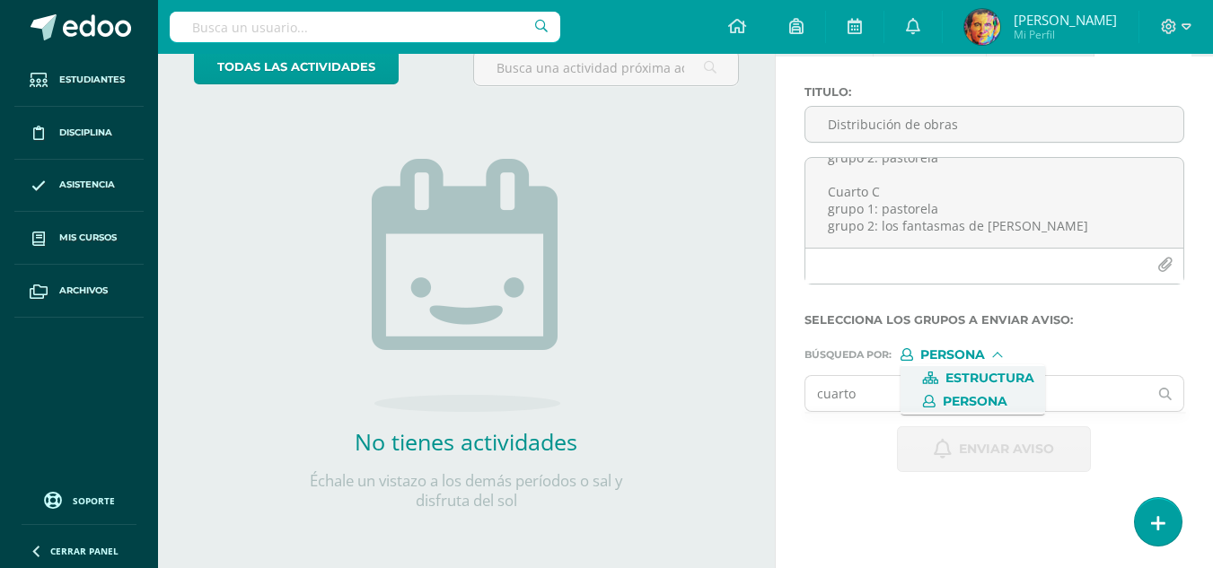
click at [990, 387] on span "Estructura" at bounding box center [973, 377] width 145 height 23
click at [982, 395] on input "text" at bounding box center [976, 393] width 343 height 35
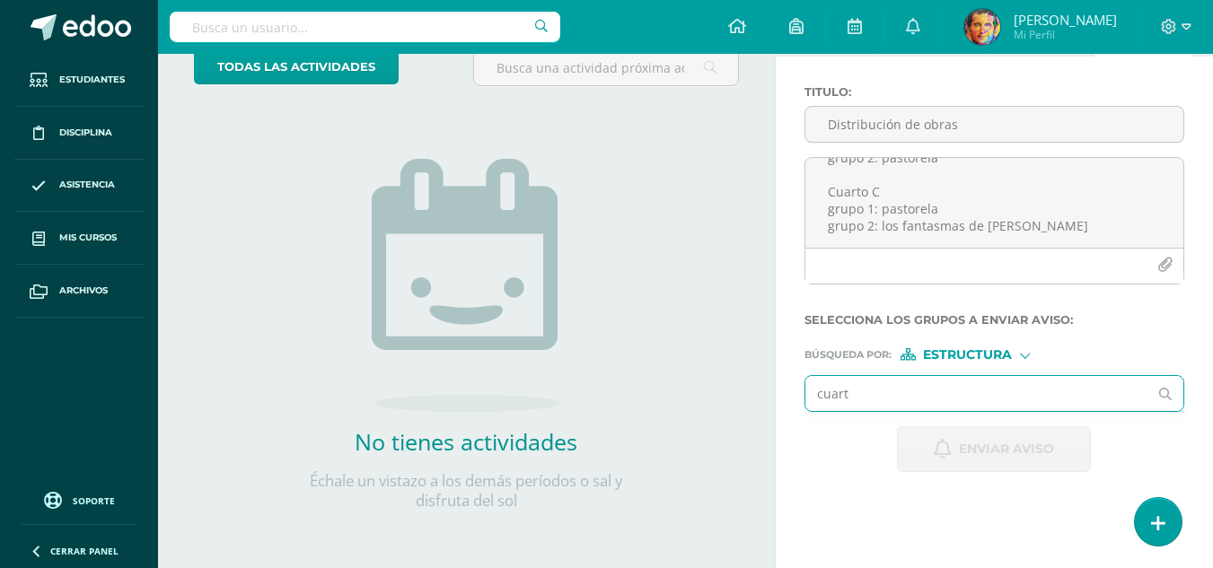
type input "cuarto"
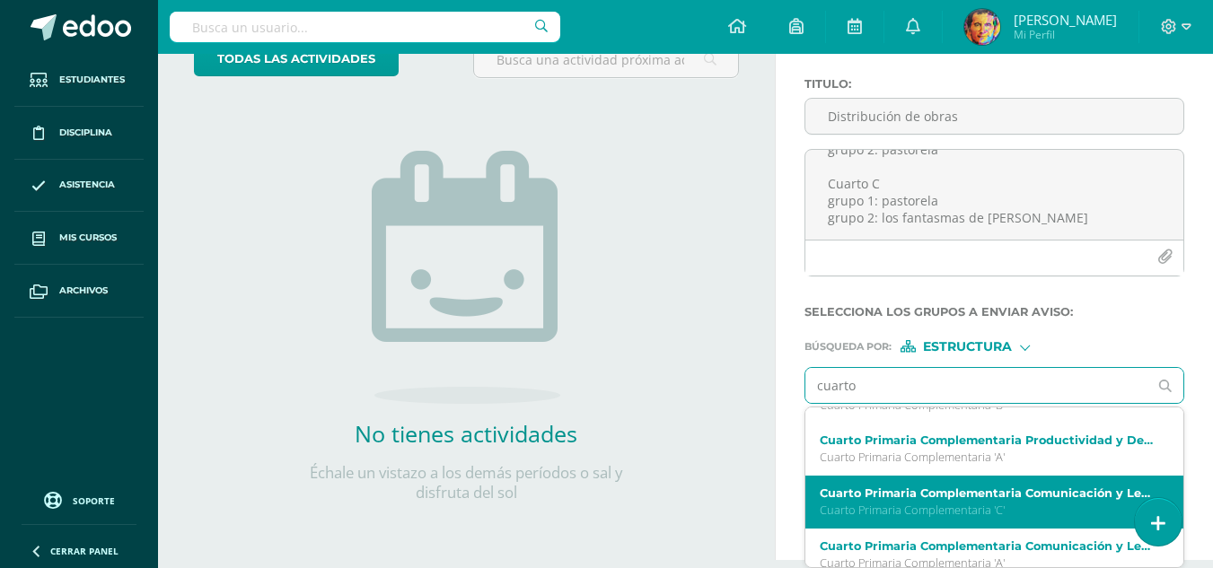
scroll to position [180, 0]
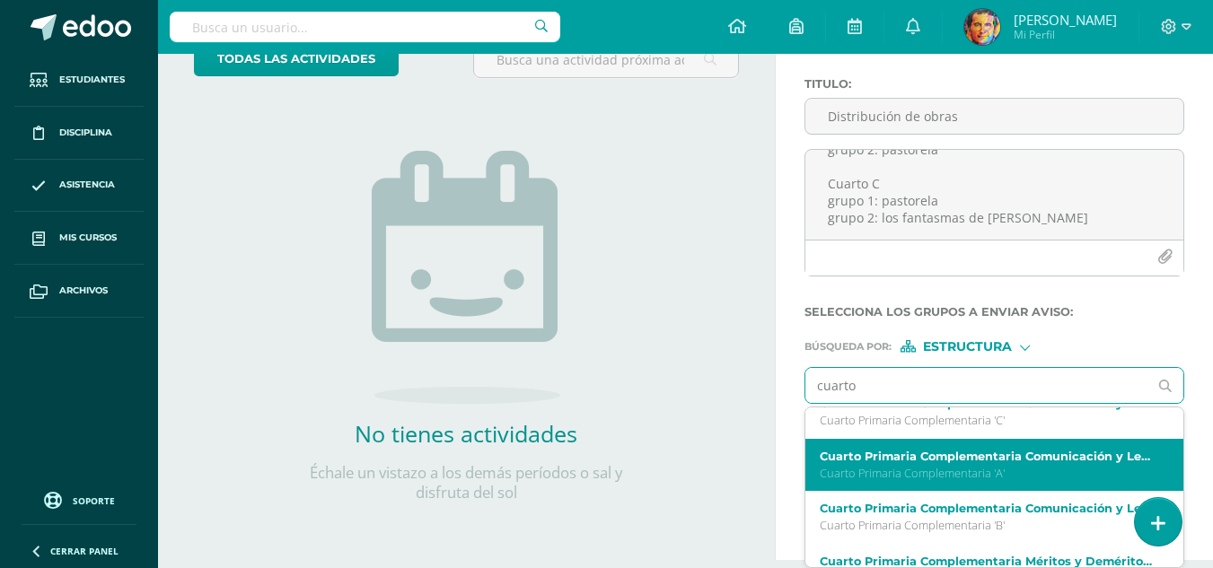
click at [949, 479] on p "Cuarto Primaria Complementaria 'A'" at bounding box center [988, 473] width 336 height 15
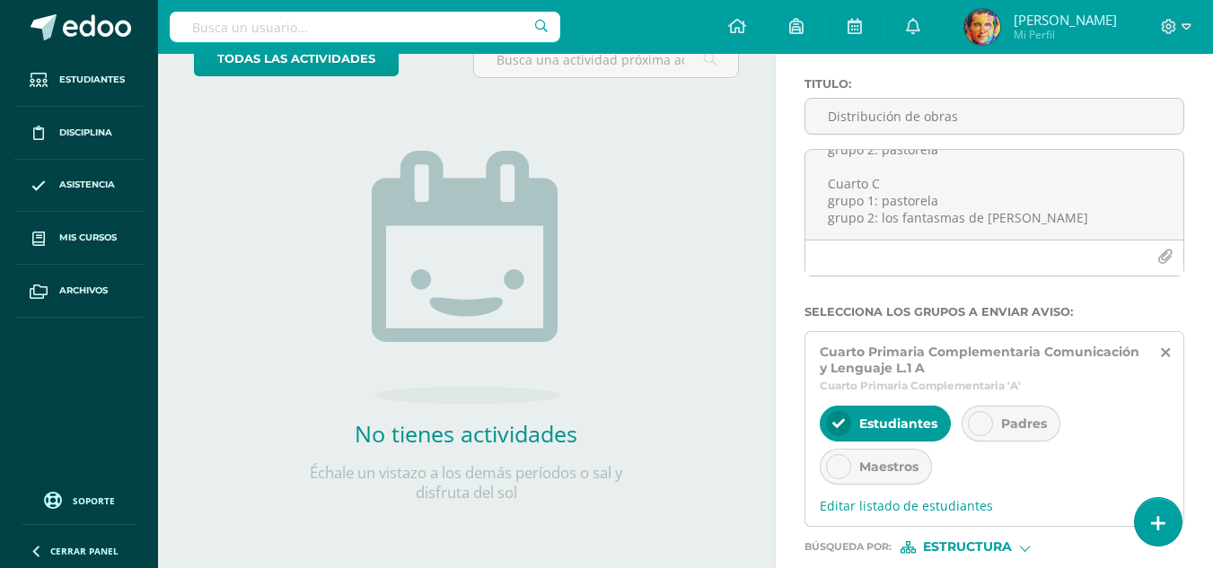
click at [1002, 428] on span "Padres" at bounding box center [1024, 424] width 46 height 16
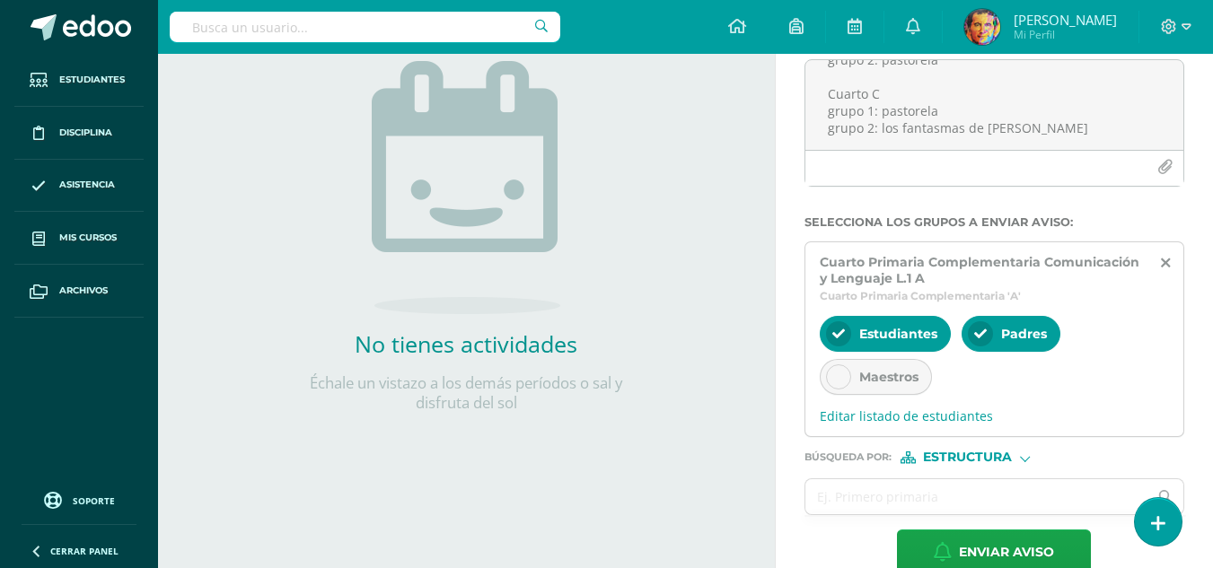
scroll to position [256, 0]
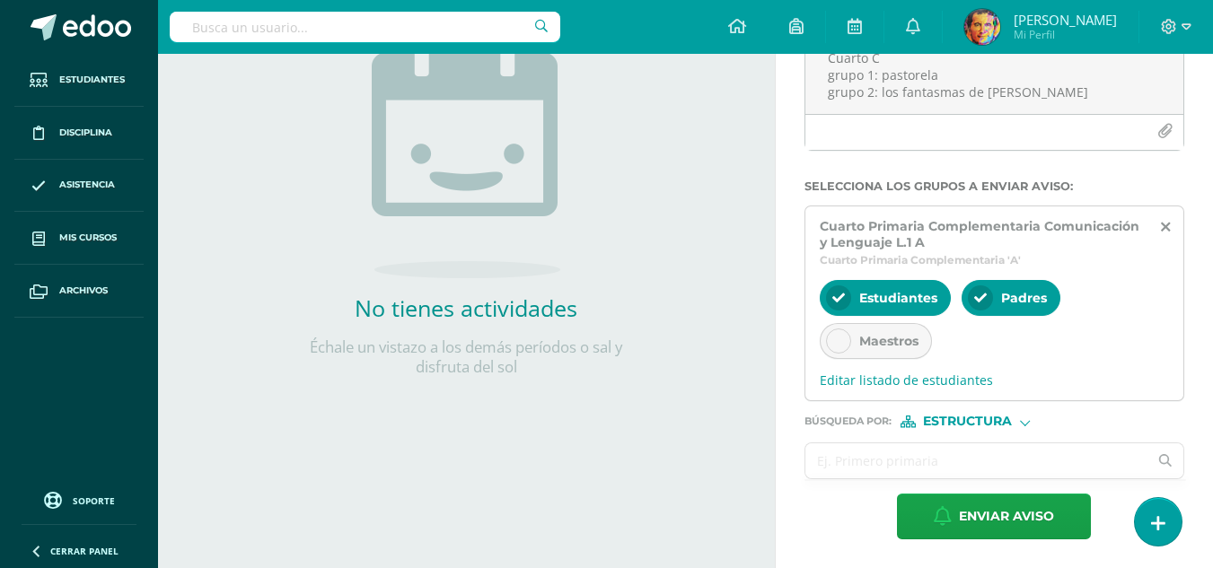
click at [993, 454] on input "text" at bounding box center [976, 461] width 343 height 35
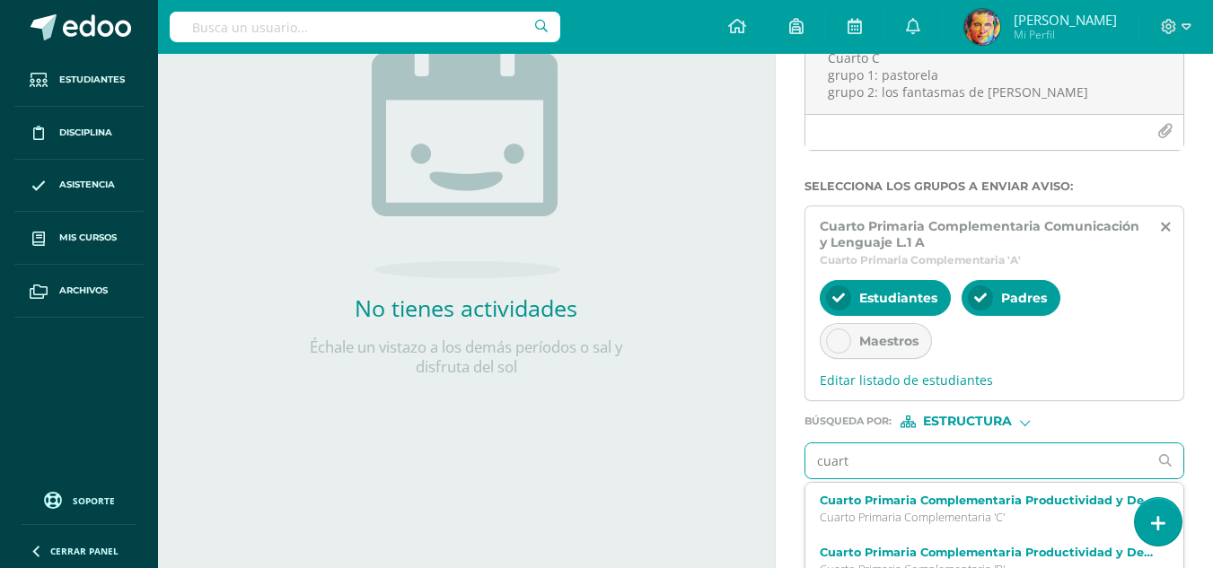
type input "cuarto"
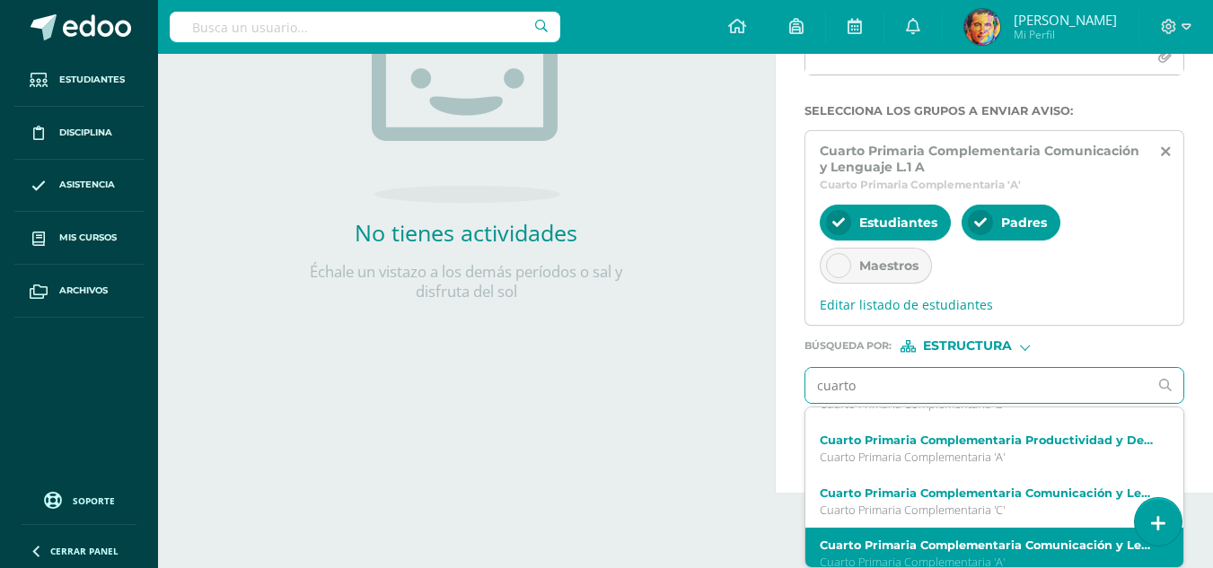
scroll to position [180, 0]
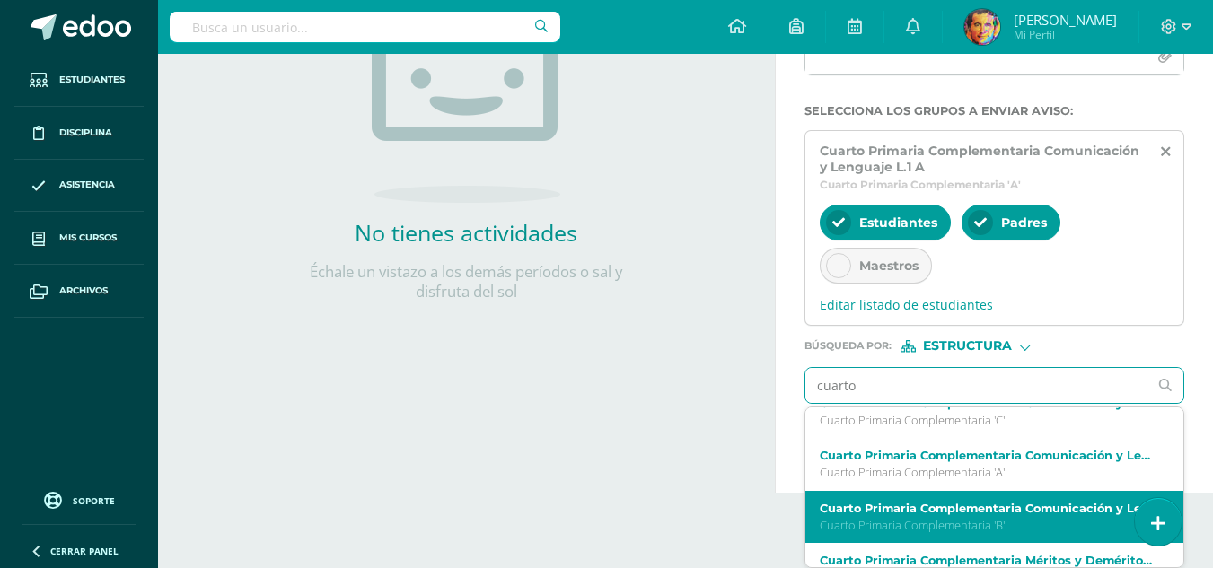
click at [877, 511] on label "Cuarto Primaria Complementaria Comunicación y Lenguaje L.1 B" at bounding box center [988, 508] width 336 height 13
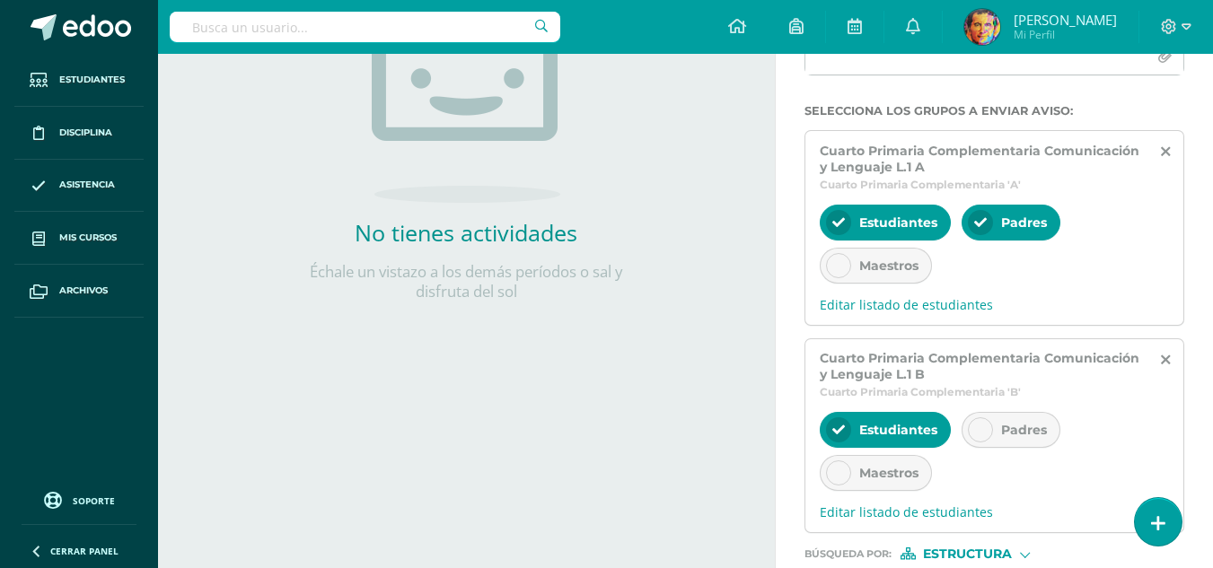
scroll to position [0, 0]
click at [1017, 427] on span "Padres" at bounding box center [1024, 430] width 46 height 16
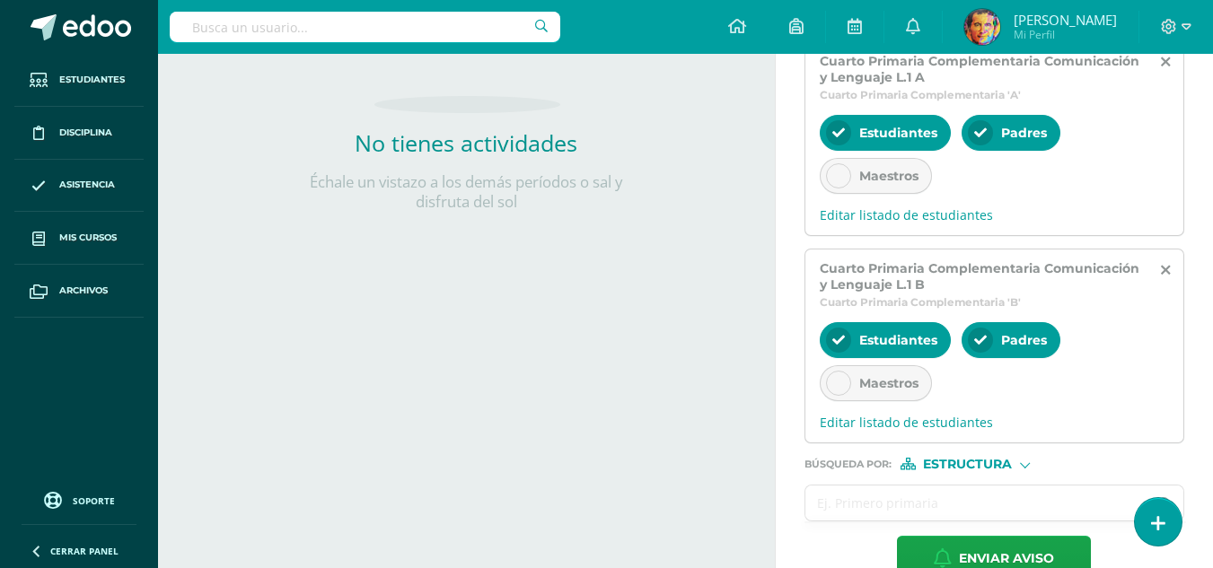
click at [964, 509] on input "text" at bounding box center [976, 503] width 343 height 35
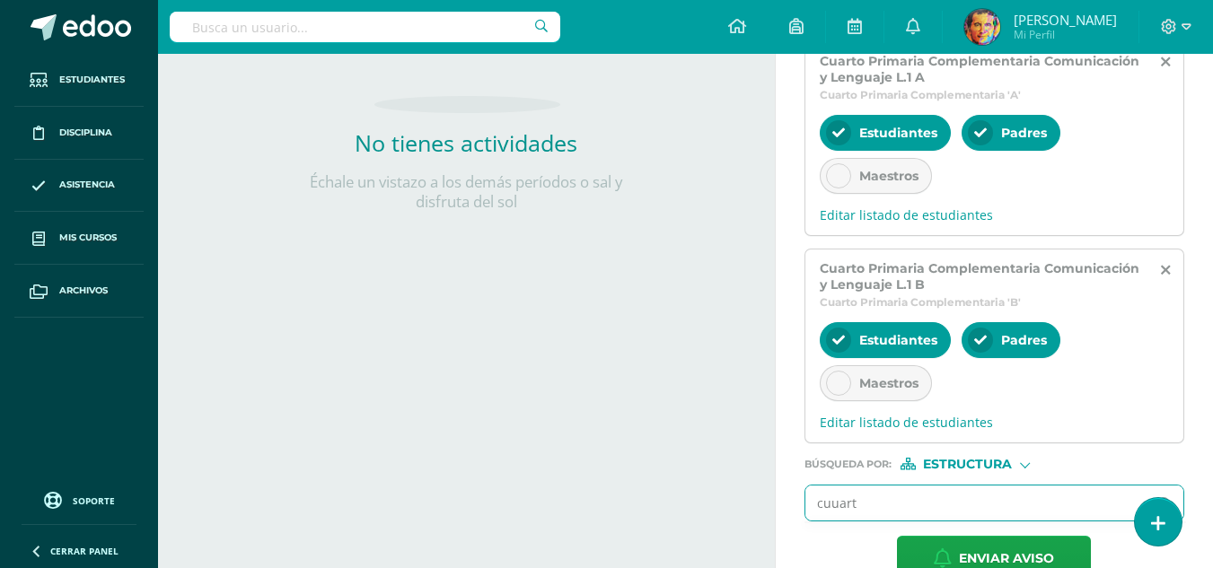
type input "cuuarto"
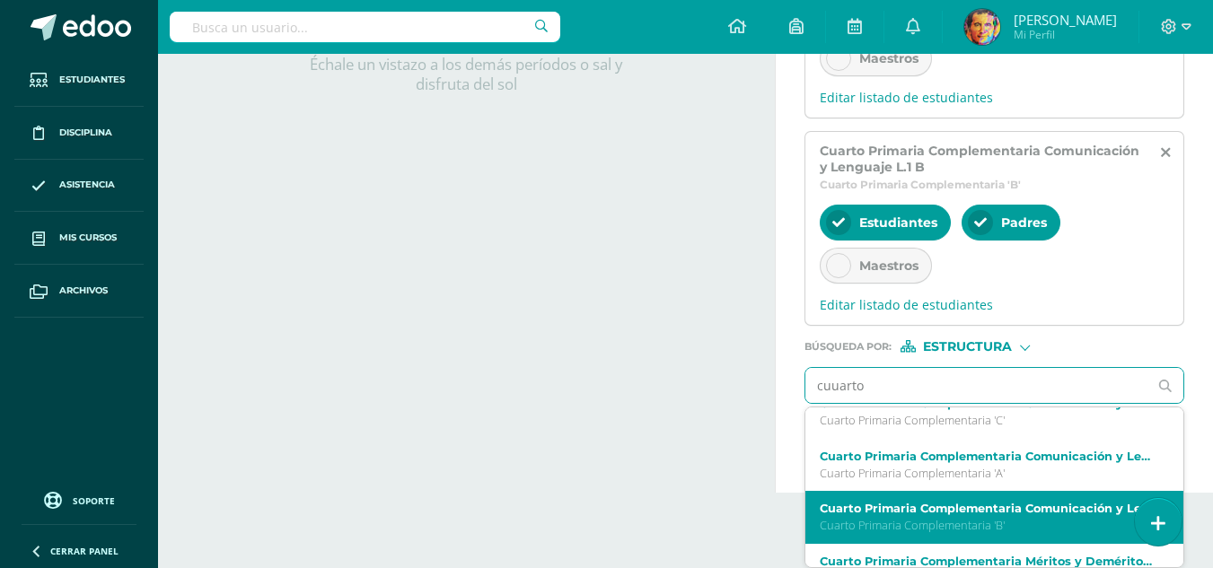
scroll to position [90, 0]
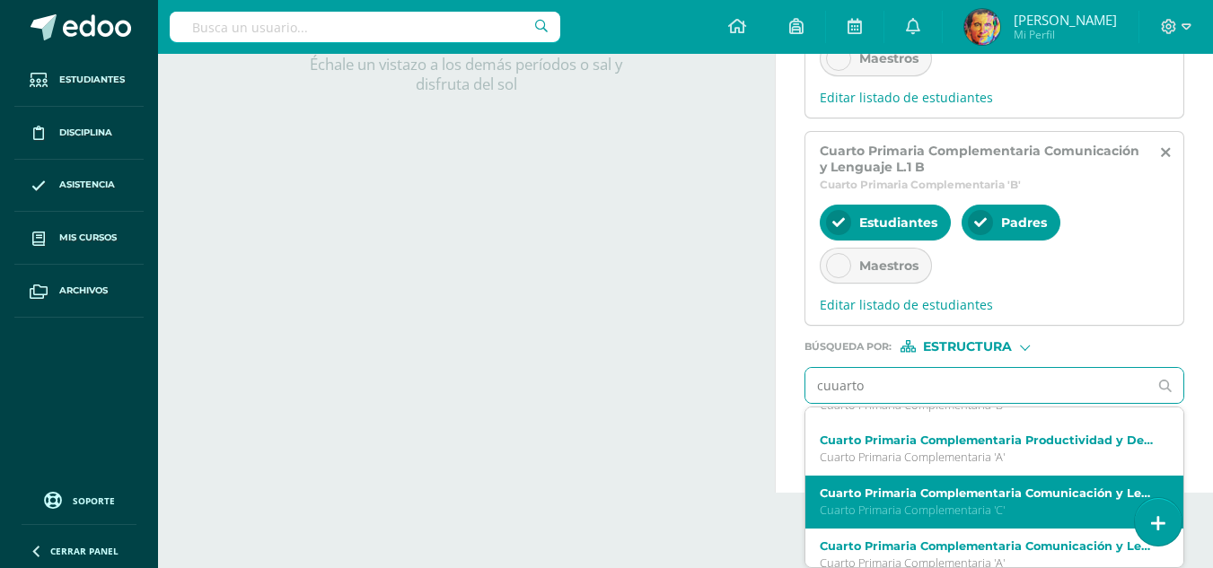
click at [940, 501] on div "Cuarto Primaria Complementaria Comunicación y Lenguaje L.1 C Cuarto Primaria Co…" at bounding box center [988, 502] width 336 height 31
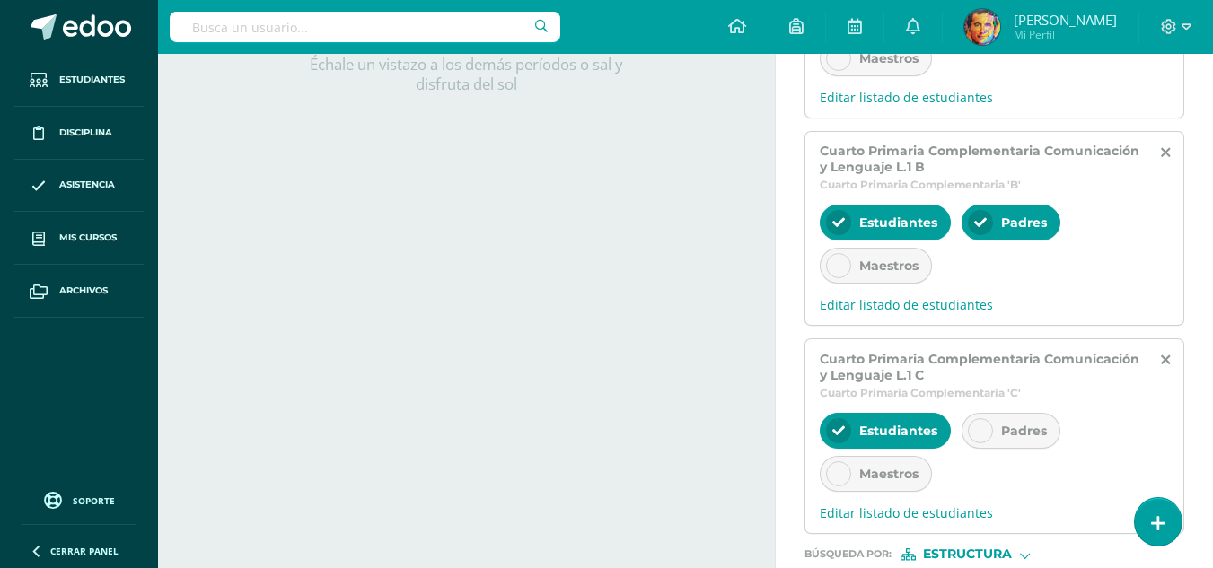
scroll to position [0, 0]
click at [1041, 431] on span "Padres" at bounding box center [1024, 431] width 46 height 16
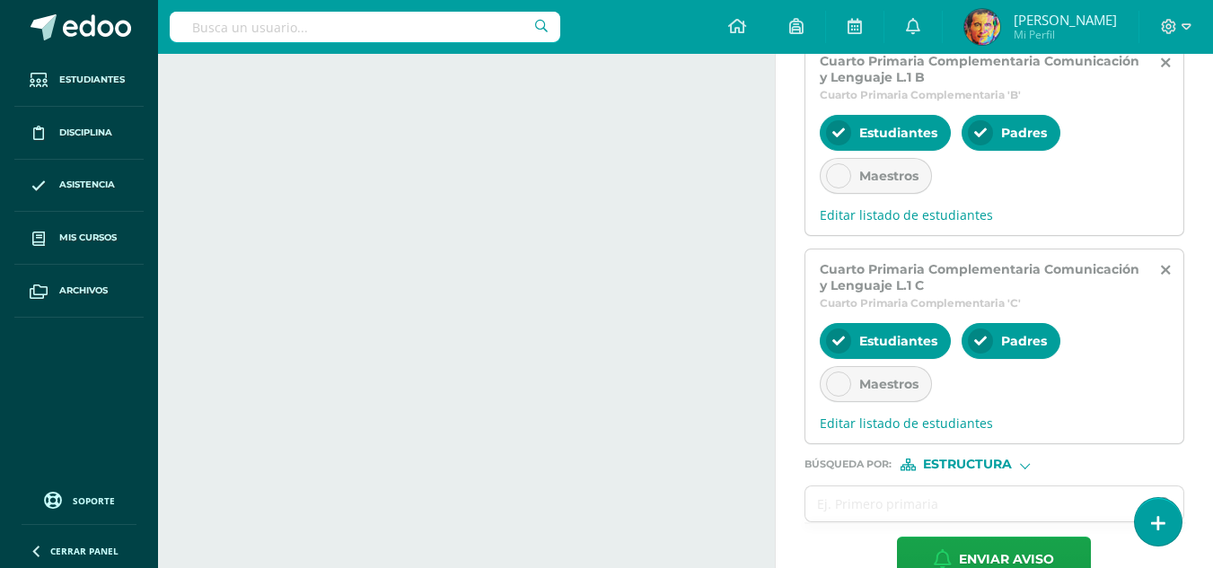
click at [994, 463] on span "Estructura" at bounding box center [967, 465] width 89 height 10
click at [951, 506] on span "Persona" at bounding box center [975, 511] width 65 height 10
click at [895, 504] on input "text" at bounding box center [976, 504] width 343 height 35
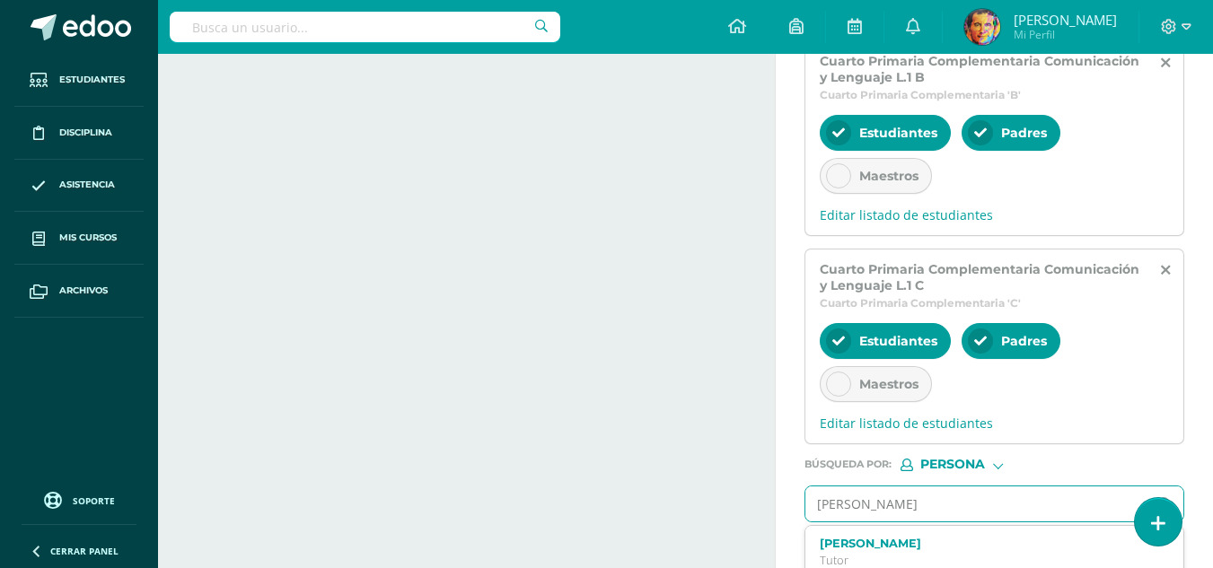
type input "sibil herna"
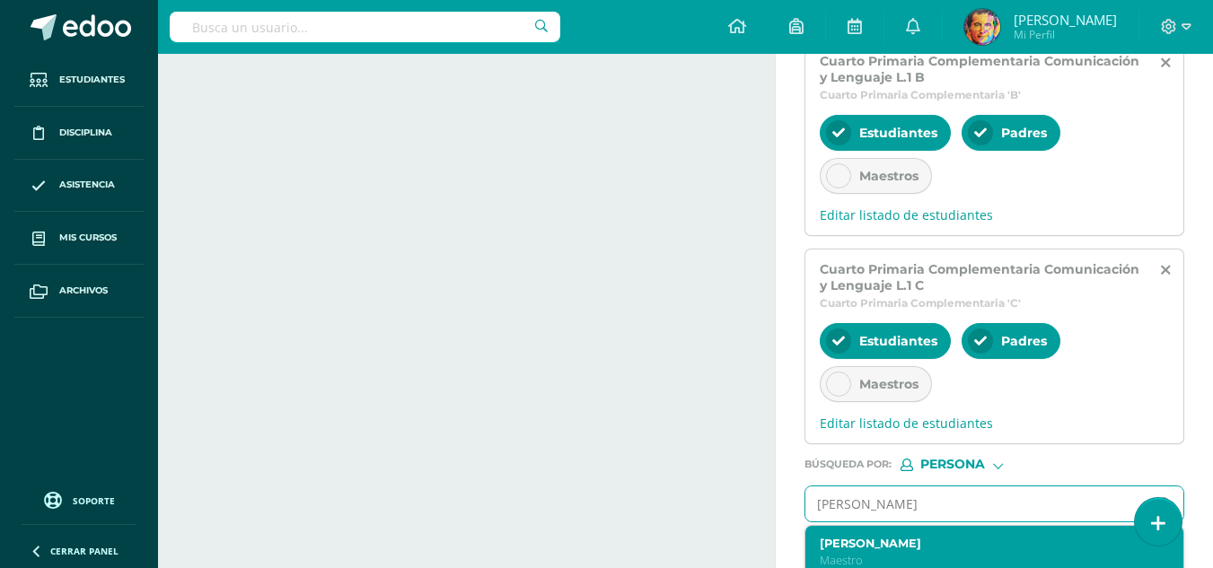
click at [842, 551] on div "Sibyl Jeannette Hernández Salazar Maestro" at bounding box center [988, 552] width 336 height 31
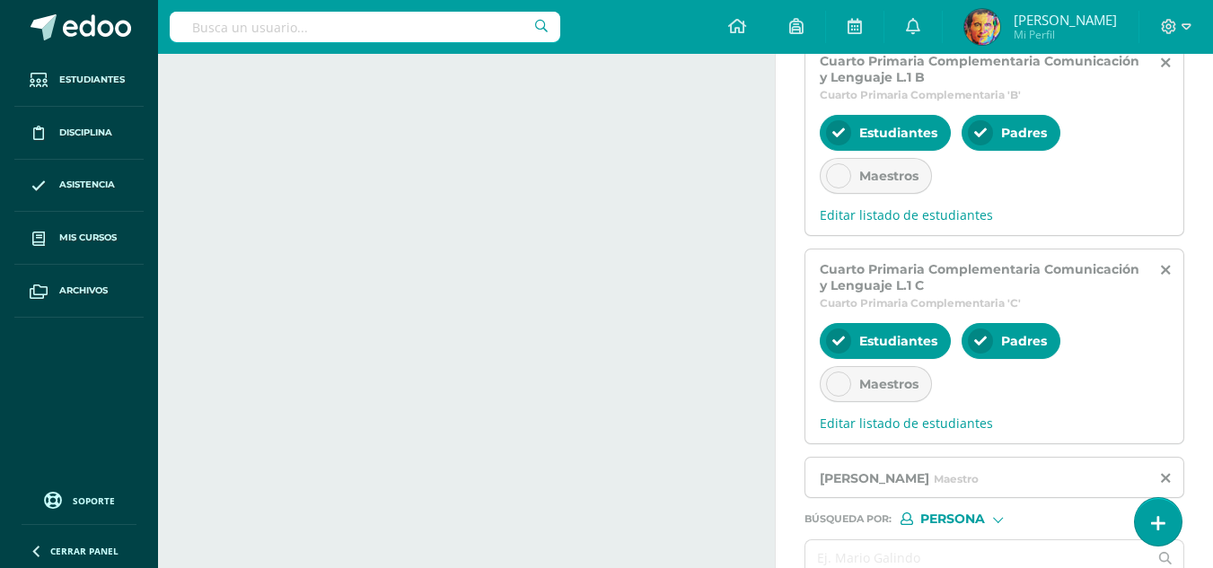
scroll to position [725, 0]
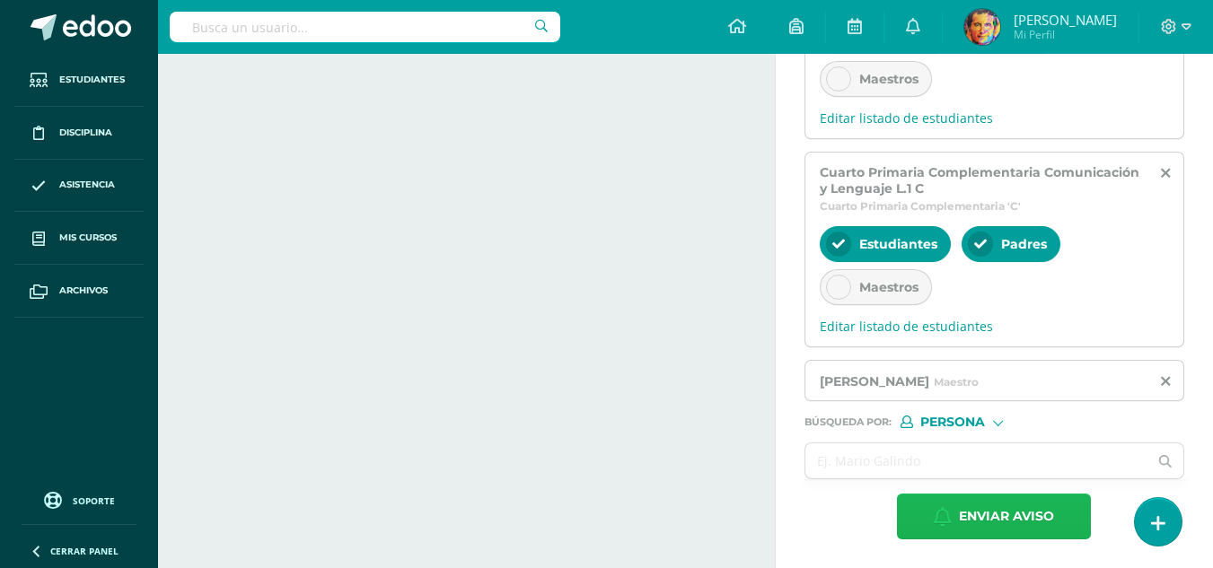
click at [983, 521] on span "Enviar aviso" at bounding box center [1006, 517] width 95 height 44
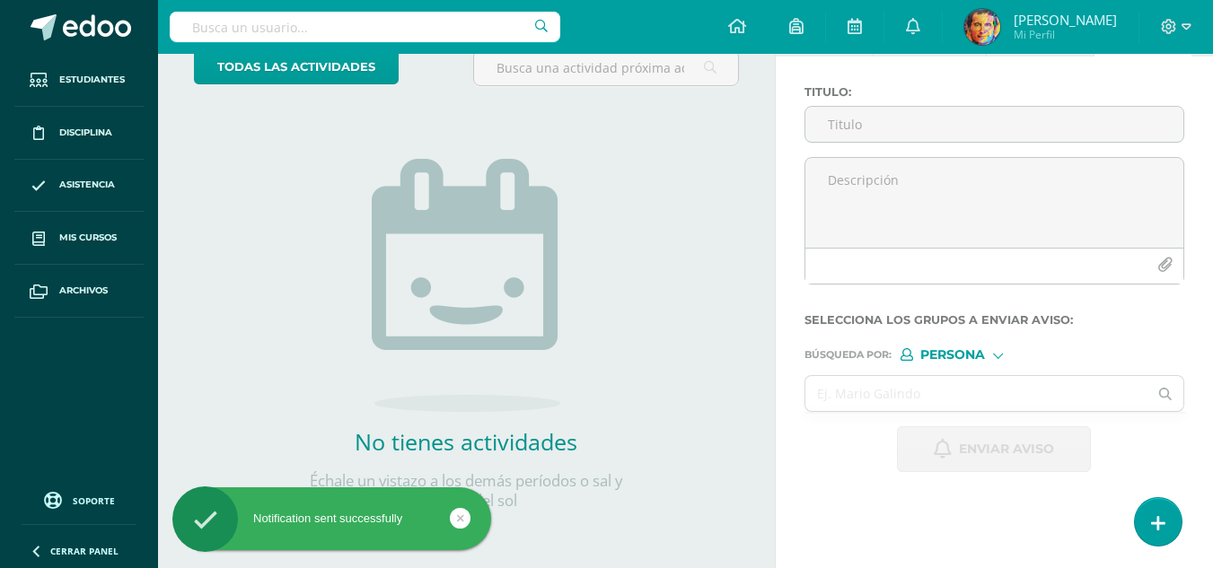
scroll to position [122, 0]
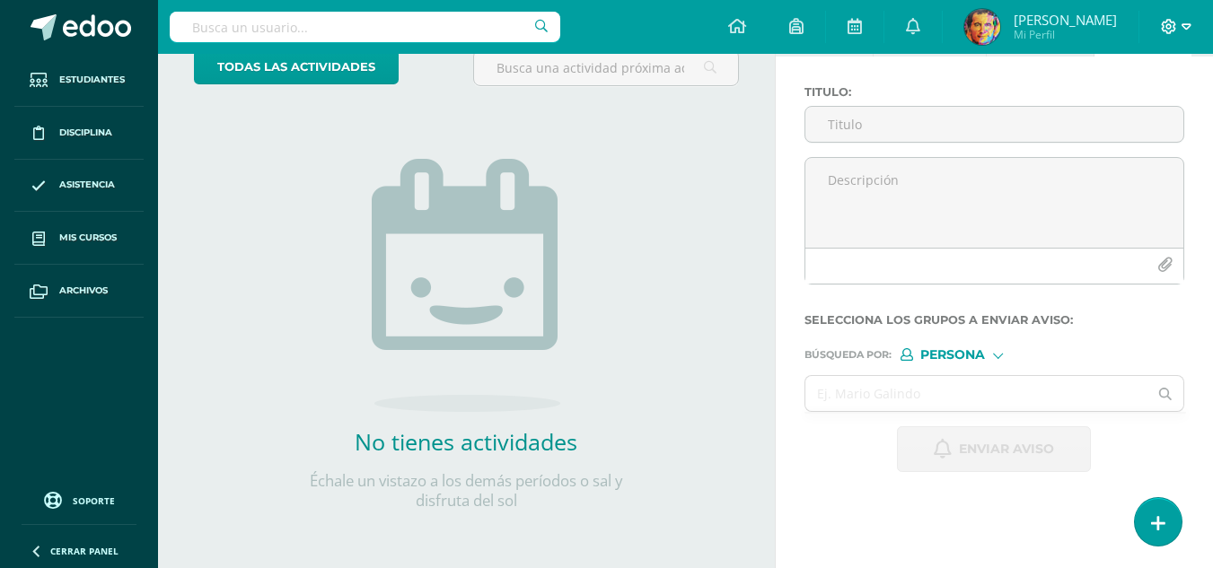
click at [1186, 23] on icon at bounding box center [1187, 27] width 10 height 16
click at [1137, 124] on span "Cerrar sesión" at bounding box center [1130, 122] width 81 height 17
